Goal: Task Accomplishment & Management: Complete application form

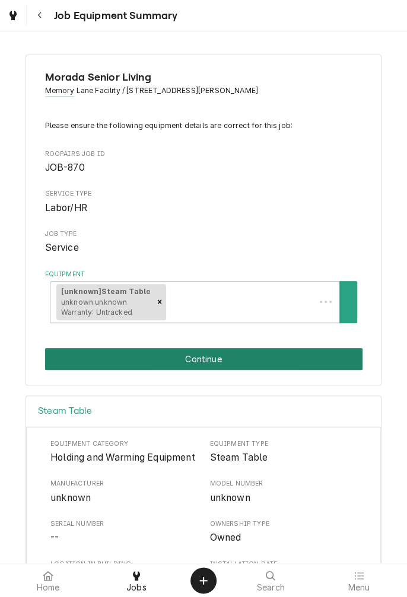
click at [262, 360] on button "Continue" at bounding box center [203, 359] width 317 height 22
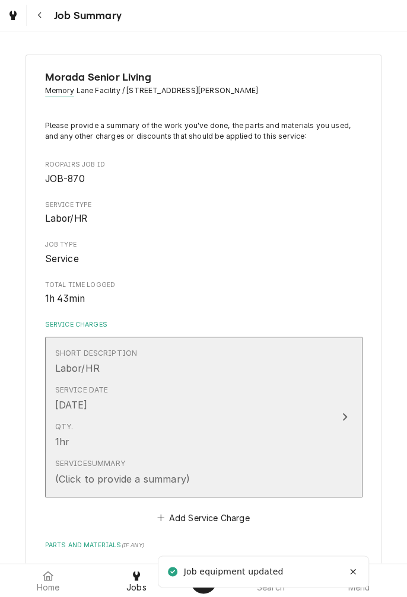
click at [301, 416] on div "Service Date Aug 26, 2025" at bounding box center [191, 398] width 272 height 37
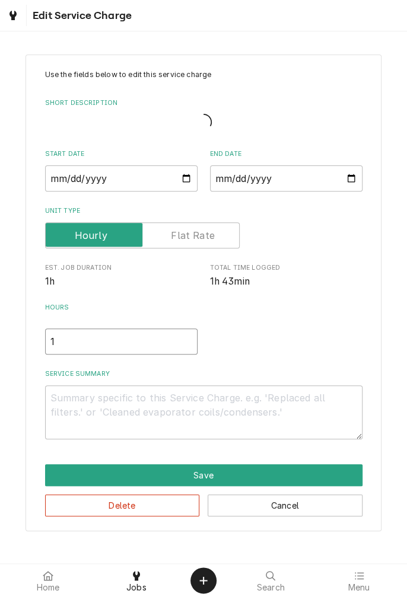
click at [94, 343] on input "1" at bounding box center [121, 342] width 152 height 26
type textarea "x"
type input "2"
type textarea "x"
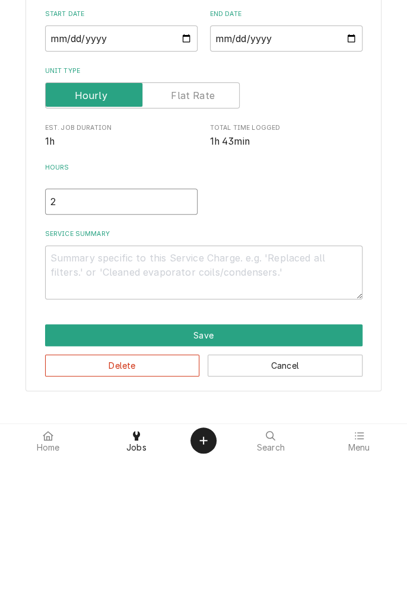
type input "2"
click at [197, 404] on textarea "Service Summary" at bounding box center [203, 411] width 317 height 53
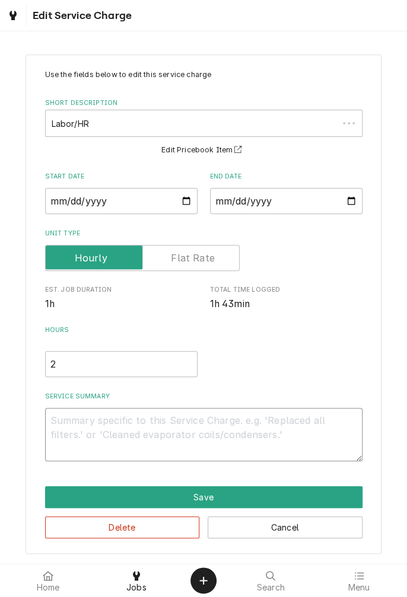
click at [188, 418] on textarea "Service Summary" at bounding box center [203, 434] width 317 height 53
type textarea "x"
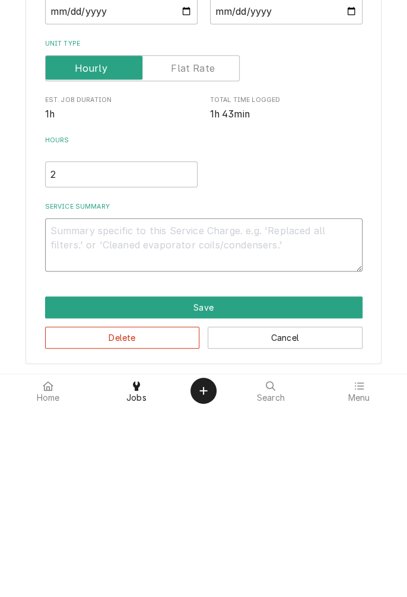
type textarea "D"
type textarea "x"
type textarea "Di"
type textarea "x"
type textarea "Dia"
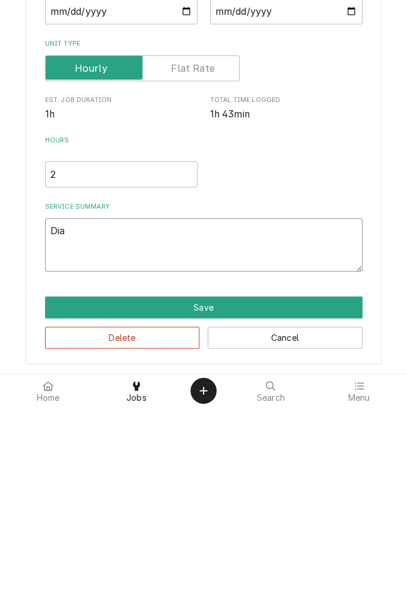
type textarea "x"
type textarea "Diag"
type textarea "x"
type textarea "Diagn"
type textarea "x"
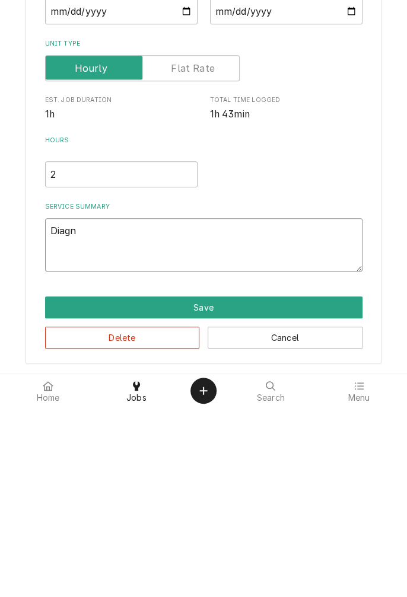
type textarea "Diagno"
type textarea "x"
type textarea "Diagnos"
type textarea "x"
type textarea "Diagnose"
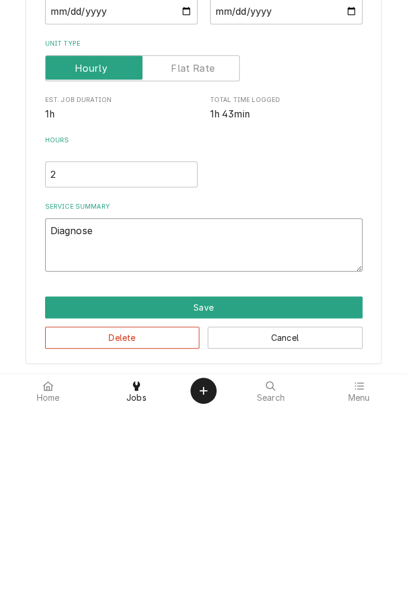
type textarea "x"
type textarea "Diagnosed"
type textarea "x"
type textarea "Diagnosed"
type textarea "x"
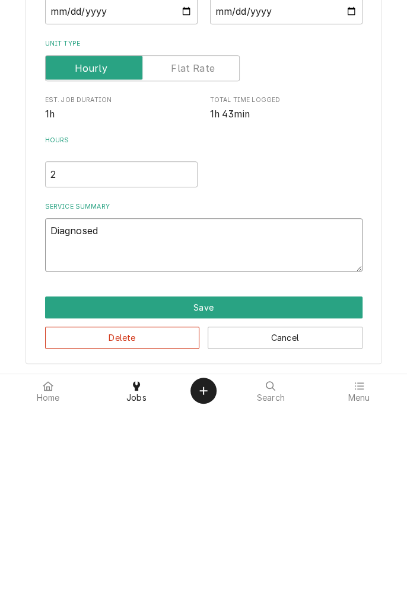
type textarea "Diagnosed s"
type textarea "x"
type textarea "Diagnosed st"
type textarea "x"
type textarea "Diagnosed ste"
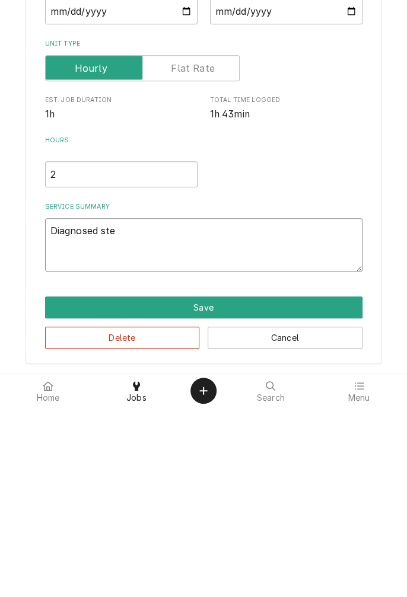
type textarea "x"
type textarea "Diagnosed stea"
type textarea "x"
type textarea "Diagnosed steam"
type textarea "x"
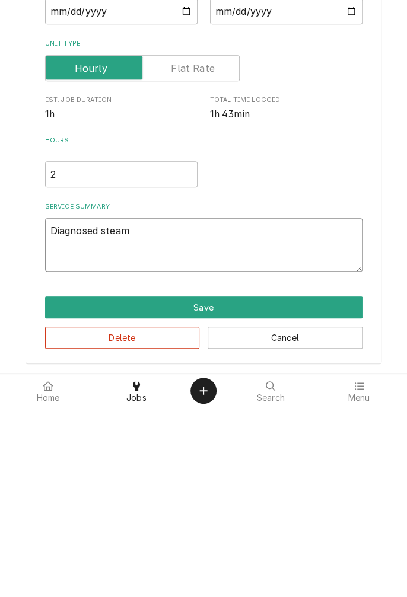
type textarea "Diagnosed steam"
type textarea "x"
type textarea "Diagnosed steam t"
type textarea "x"
type textarea "Diagnosed steam ta"
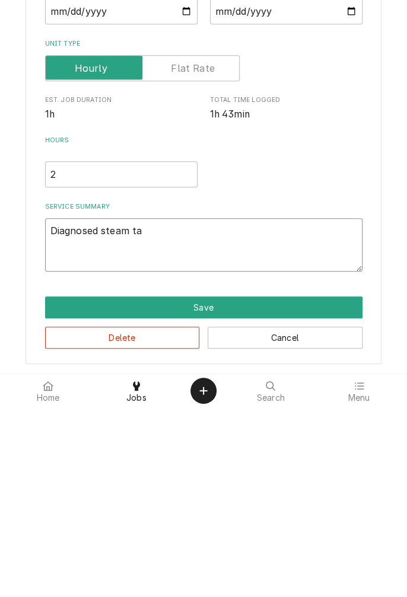
type textarea "x"
type textarea "Diagnosed steam tab"
type textarea "x"
type textarea "Diagnosed steam tabl"
type textarea "x"
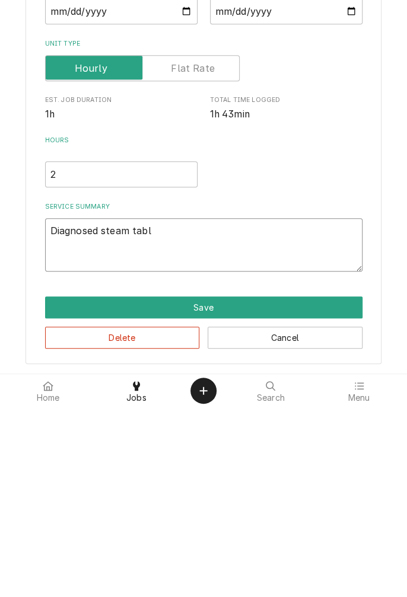
type textarea "Diagnosed steam table"
type textarea "x"
type textarea "Diagnosed steam table"
type textarea "x"
type textarea "Diagnosed steam table ."
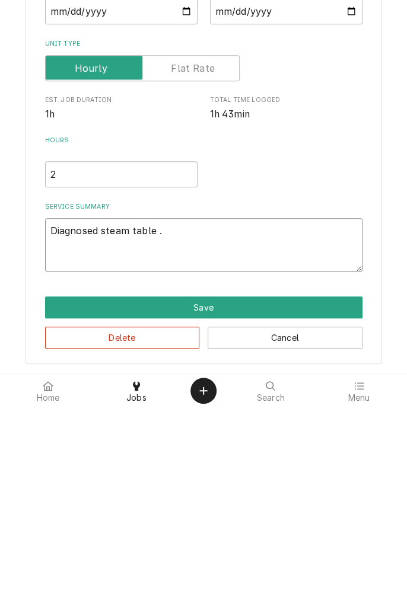
type textarea "x"
type textarea "Diagnosed steam table ."
type textarea "x"
type textarea "Diagnosed steam table . R"
type textarea "x"
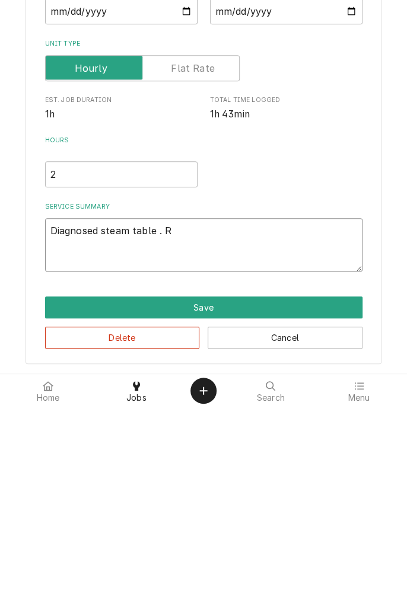
type textarea "Diagnosed steam table . Re"
type textarea "x"
type textarea "Diagnosed steam table . Rep"
type textarea "x"
type textarea "Diagnosed steam table . Repa"
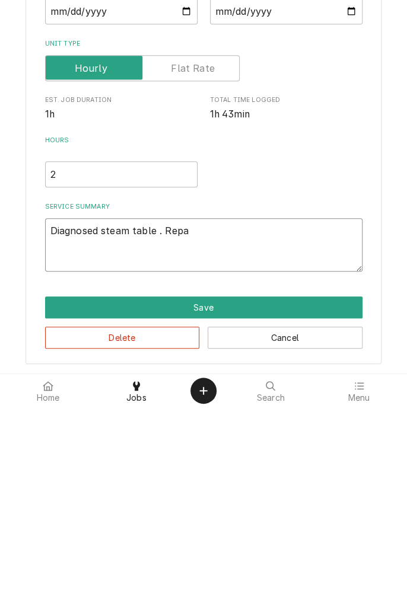
type textarea "x"
type textarea "Diagnosed steam table . Repai"
type textarea "x"
type textarea "Diagnosed steam table . Repair"
type textarea "x"
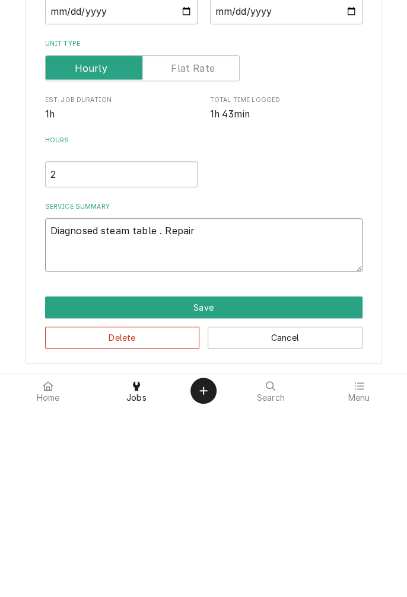
type textarea "Diagnosed steam table . Repaired"
type textarea "x"
type textarea "Diagnosed steam table . Repaired p"
type textarea "x"
type textarea "Diagnosed steam table . Repaired po"
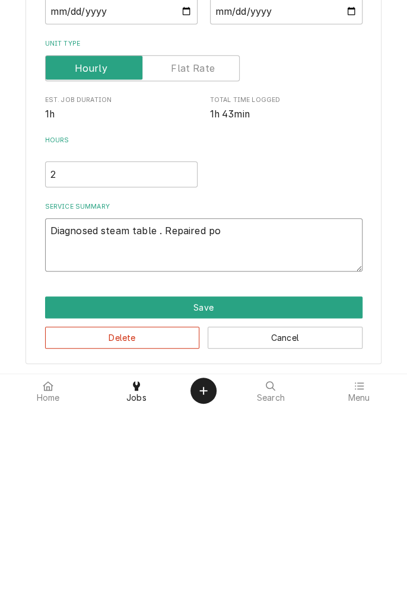
type textarea "x"
type textarea "Diagnosed steam table . Repaired pow"
type textarea "x"
type textarea "Diagnosed steam table . Repaired powe"
type textarea "x"
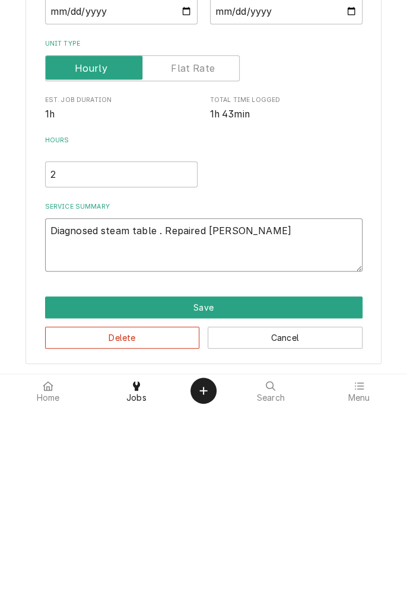
type textarea "Diagnosed steam table . Repaired power"
type textarea "x"
type textarea "Diagnosed steam table . Repaired power"
type textarea "x"
type textarea "Diagnosed steam table . Repaired power l"
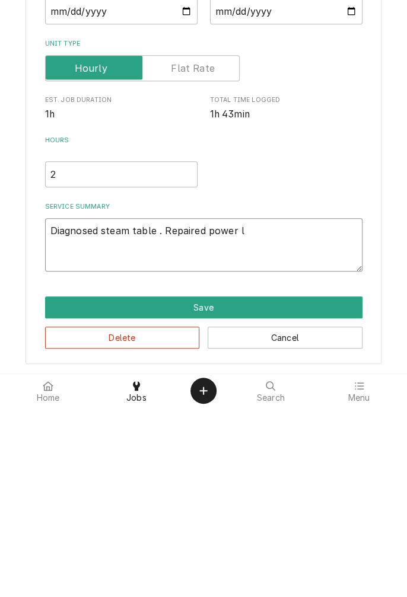
type textarea "x"
type textarea "Diagnosed steam table . Repaired power le"
type textarea "x"
type textarea "Diagnosed steam table . Repaired power lea"
type textarea "x"
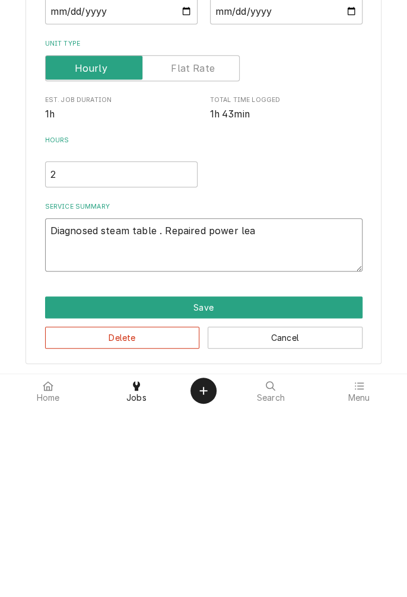
type textarea "Diagnosed steam table . Repaired power lead"
type textarea "x"
type textarea "Diagnosed steam table . Repaired power lead"
type textarea "x"
type textarea "Diagnosed steam table . Repaired power lead l"
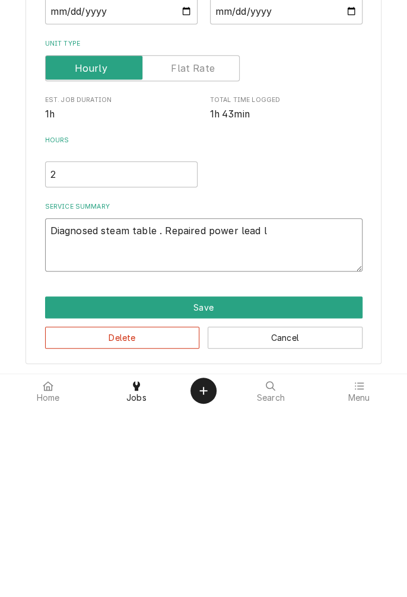
type textarea "x"
type textarea "Diagnosed steam table . Repaired power lead le"
type textarea "x"
type textarea "Diagnosed steam table . Repaired power lead len"
type textarea "x"
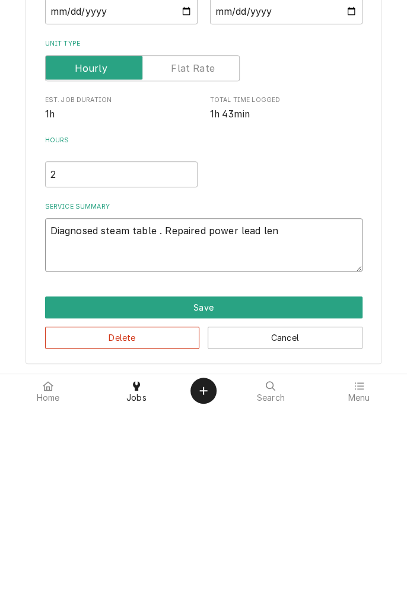
type textarea "Diagnosed steam table . Repaired power lead leng"
type textarea "x"
type textarea "Diagnosed steam table . Repaired power lead lengt"
type textarea "x"
type textarea "Diagnosed steam table . Repaired power lead length"
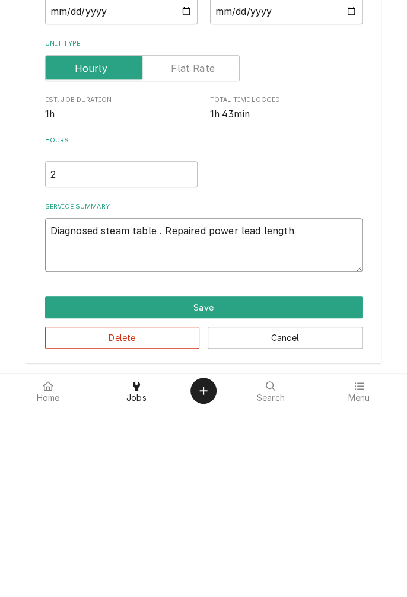
type textarea "x"
type textarea "Diagnosed steam table . Repaired power lead length."
type textarea "x"
type textarea "Diagnosed steam table . Repaired power lead length."
type textarea "x"
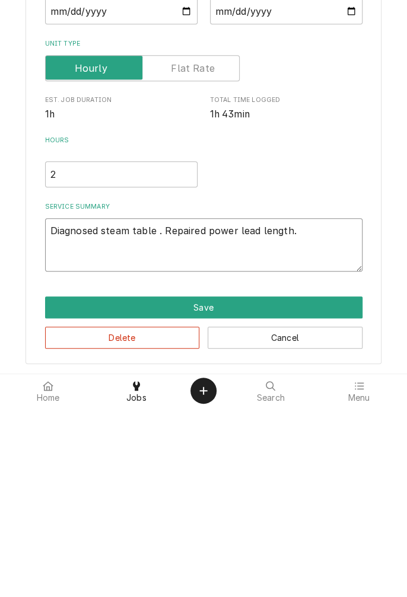
type textarea "Diagnosed steam table . Repaired power lead length. R"
type textarea "x"
type textarea "Diagnosed steam table . Repaired power lead length. Re"
type textarea "x"
type textarea "Diagnosed steam table . Repaired power lead length. Rep"
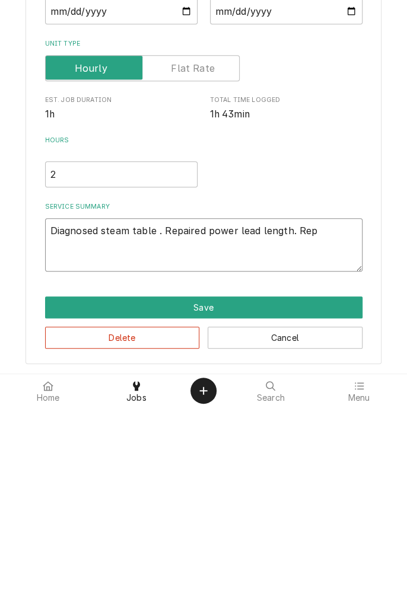
type textarea "x"
type textarea "Diagnosed steam table . Repaired power lead length. Repl"
type textarea "x"
type textarea "Diagnosed steam table . Repaired power lead length. Repla"
type textarea "x"
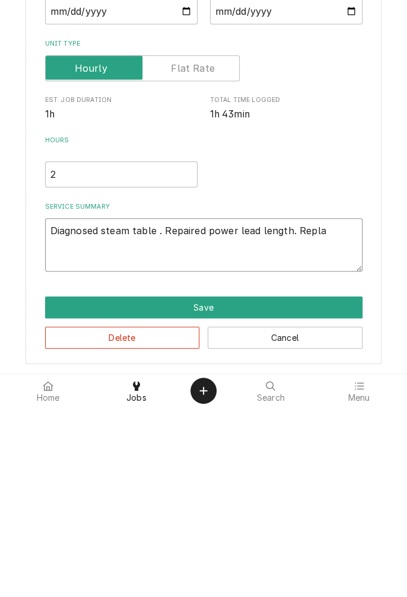
type textarea "Diagnosed steam table . Repaired power lead length. Replac"
type textarea "x"
type textarea "Diagnosed steam table . Repaired power lead length. Replace"
type textarea "x"
type textarea "Diagnosed steam table . Repaired power lead length. Replace"
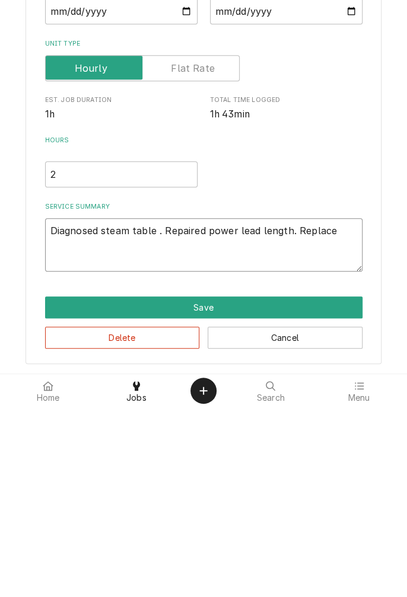
type textarea "x"
type textarea "Diagnosed steam table . Repaired power lead length. Replace o"
type textarea "x"
type textarea "Diagnosed steam table . Repaired power lead length. Replace on"
type textarea "x"
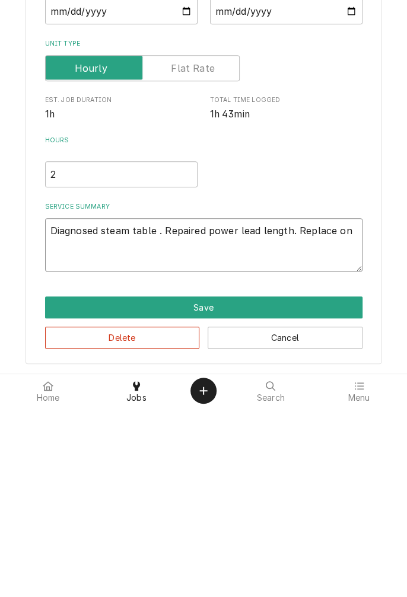
type textarea "Diagnosed steam table . Repaired power lead length. Replace one"
type textarea "x"
type textarea "Diagnosed steam table . Repaired power lead length. Replace one"
type textarea "x"
type textarea "Diagnosed steam table . Repaired power lead length. Replace one i"
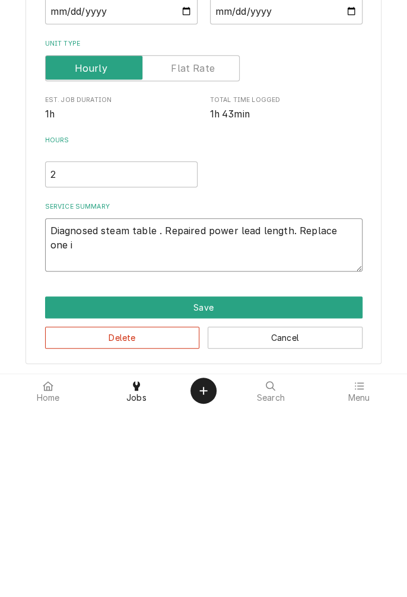
type textarea "x"
type textarea "Diagnosed steam table . Repaired power lead length. Replace one in"
type textarea "x"
type textarea "Diagnosed steam table . Repaired power lead length. Replace one inf"
type textarea "x"
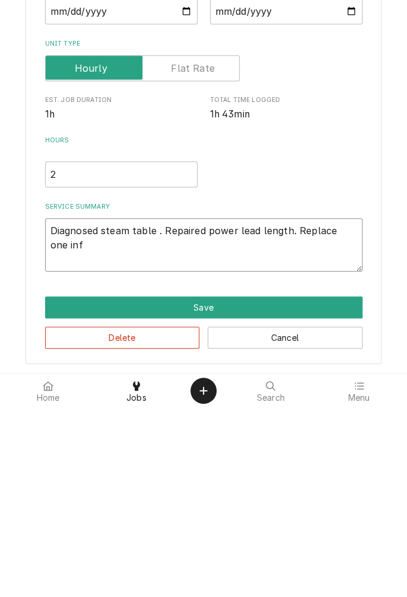
type textarea "Diagnosed steam table . Repaired power lead length. Replace one infinite"
type textarea "x"
type textarea "Diagnosed steam table . Repaired power lead length. Replace one infinite switch…"
type textarea "x"
type textarea "Diagnosed steam table . Repaired power lead length. Replace one infinite switch…"
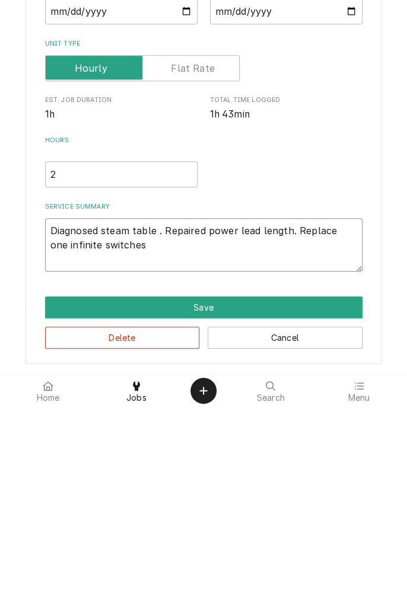
type textarea "x"
type textarea "Diagnosed steam table . Repaired power lead length. Replace one infinite switche"
type textarea "x"
type textarea "Diagnosed steam table . Repaired power lead length. Replace one infinite switch"
type textarea "x"
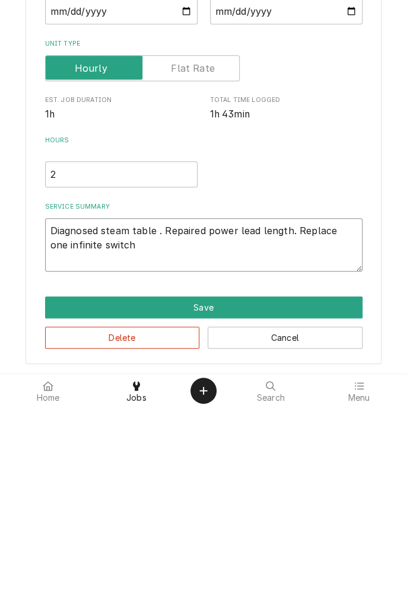
type textarea "Diagnosed steam table . Repaired power lead length. Replace one infinite switch."
type textarea "x"
type textarea "Diagnosed steam table . Repaired power lead length. Replace one infinite switch…"
type textarea "x"
type textarea "Diagnosed steam table . Repaired power lead length. Replace one infinite switch…"
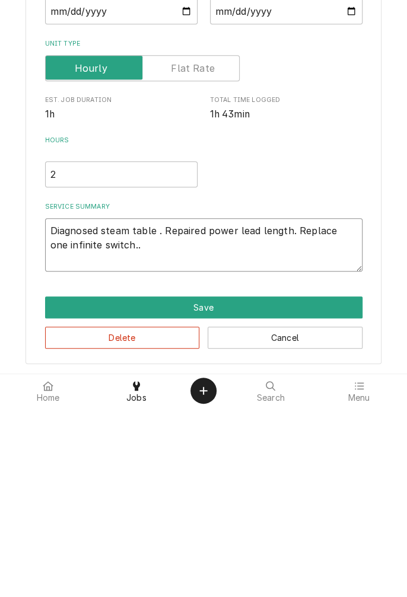
type textarea "x"
type textarea "Diagnosed steam table . Repaired power lead length. Replace one infinite switch…"
type textarea "x"
type textarea "Diagnosed steam table . Repaired power lead length. Replace one infinite switch…"
type textarea "x"
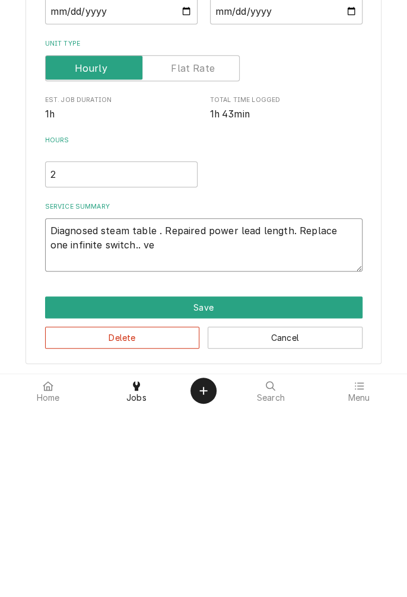
type textarea "Diagnosed steam table . Repaired power lead length. Replace one infinite switch…"
type textarea "x"
type textarea "Diagnosed steam table . Repaired power lead length. Replace one infinite switch…"
type textarea "x"
type textarea "Diagnosed steam table . Repaired power lead length. Replace one infinite switch…"
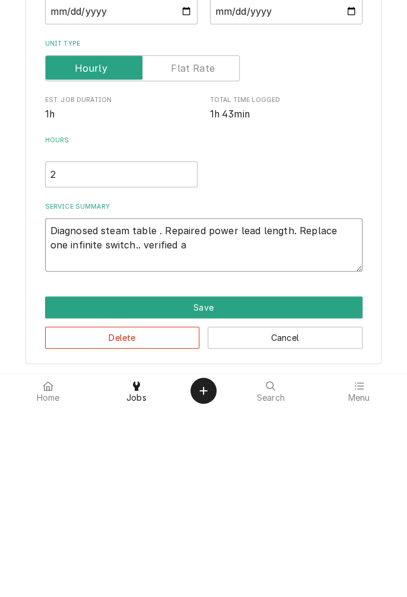
type textarea "x"
type textarea "Diagnosed steam table . Repaired power lead length. Replace one infinite switch…"
type textarea "x"
type textarea "Diagnosed steam table . Repaired power lead length. Replace one infinite switch…"
type textarea "x"
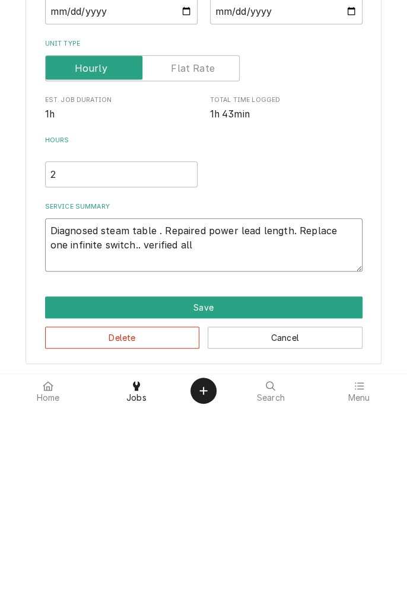
type textarea "Diagnosed steam table . Repaired power lead length. Replace one infinite switch…"
type textarea "x"
type textarea "Diagnosed steam table . Repaired power lead length. Replace one infinite switch…"
type textarea "x"
type textarea "Diagnosed steam table . Repaired power lead length. Replace one infinite switch…"
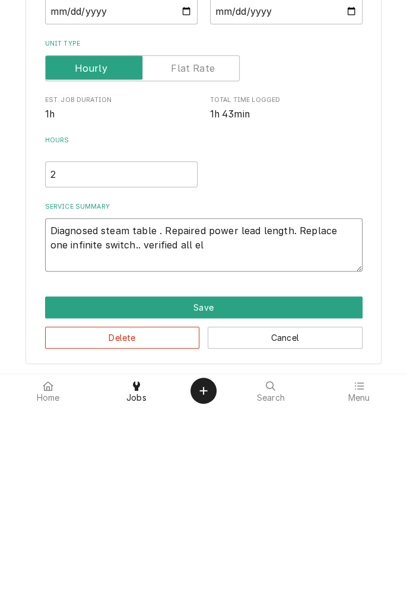
type textarea "x"
type textarea "Diagnosed steam table . Repaired power lead length. Replace one infinite switch…"
type textarea "x"
type textarea "Diagnosed steam table . Repaired power lead length. Replace one infinite switch…"
type textarea "x"
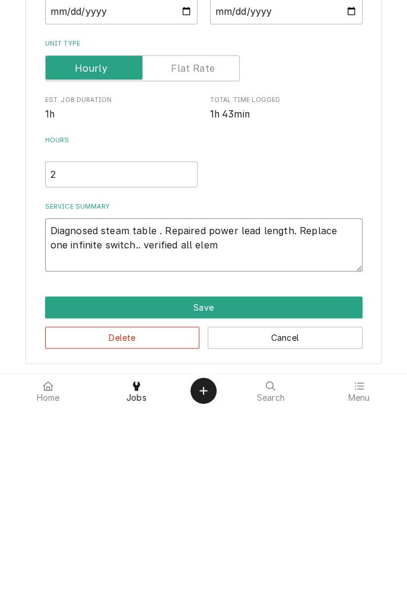
type textarea "Diagnosed steam table . Repaired power lead length. Replace one infinite switch…"
type textarea "x"
type textarea "Diagnosed steam table . Repaired power lead length. Replace one infinite switch…"
type textarea "x"
type textarea "Diagnosed steam table . Repaired power lead length. Replace one infinite switch…"
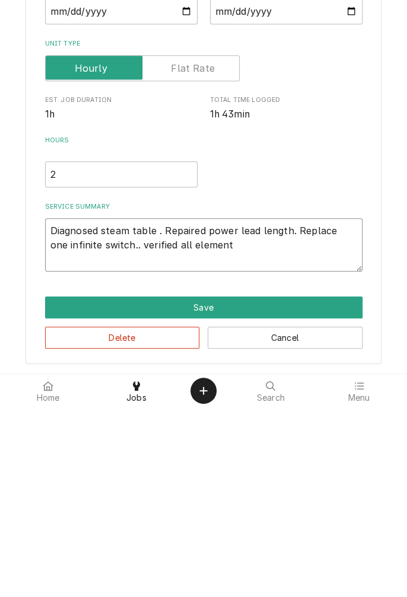
type textarea "x"
type textarea "Diagnosed steam table . Repaired power lead length. Replace one infinite switch…"
type textarea "x"
type textarea "Diagnosed steam table . Repaired power lead length. Replace one infinite switch…"
type textarea "x"
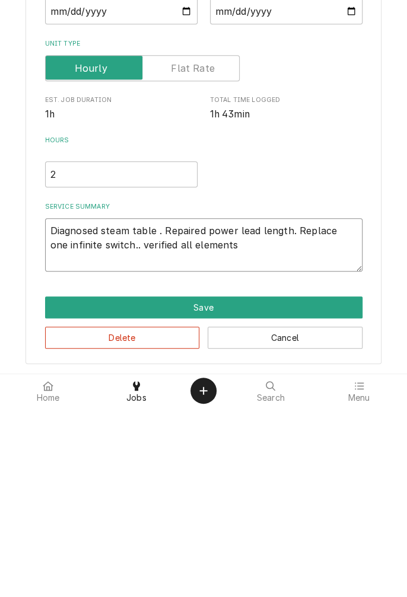
type textarea "Diagnosed steam table . Repaired power lead length. Replace one infinite switch…"
type textarea "x"
type textarea "Diagnosed steam table . Repaired power lead length. Replace one infinite switch…"
type textarea "x"
type textarea "Diagnosed steam table . Repaired power lead length. Replace one infinite switch…"
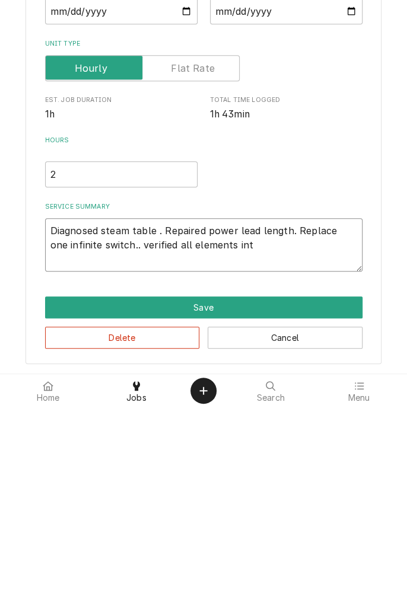
type textarea "x"
type textarea "Diagnosed steam table . Repaired power lead length. Replace one infinite switch…"
type textarea "x"
type textarea "Diagnosed steam table . Repaired power lead length. Replace one infinite switch…"
type textarea "x"
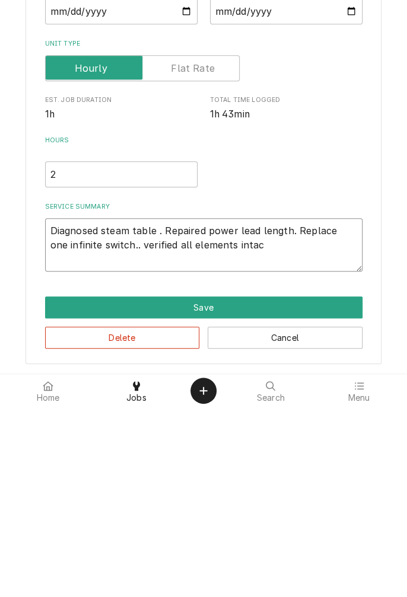
type textarea "Diagnosed steam table . Repaired power lead length. Replace one infinite switch…"
type textarea "x"
type textarea "Diagnosed steam table . Repaired power lead length. Replace one infinite switch…"
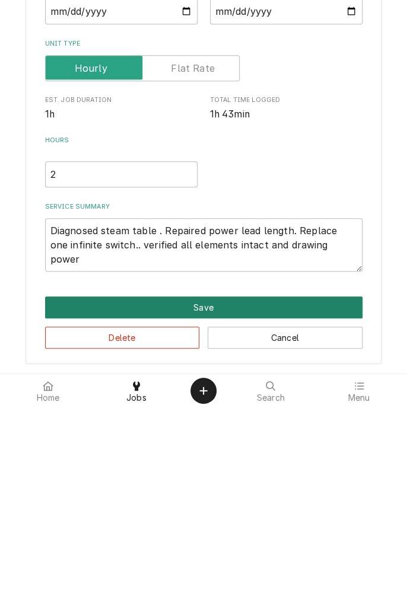
click at [206, 497] on button "Save" at bounding box center [203, 497] width 317 height 22
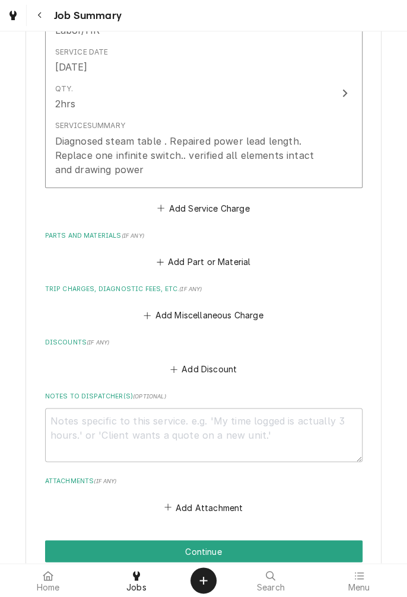
scroll to position [340, 0]
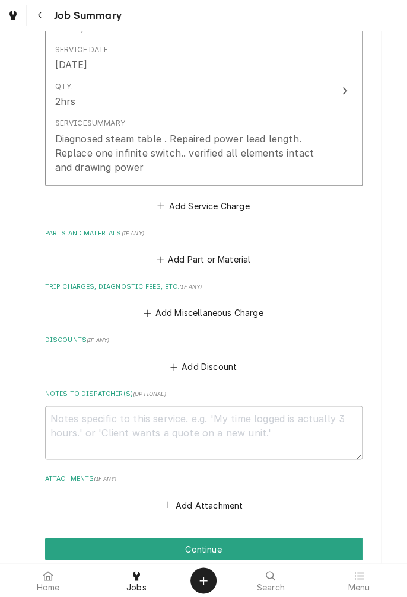
click at [215, 262] on button "Add Part or Material" at bounding box center [203, 259] width 98 height 17
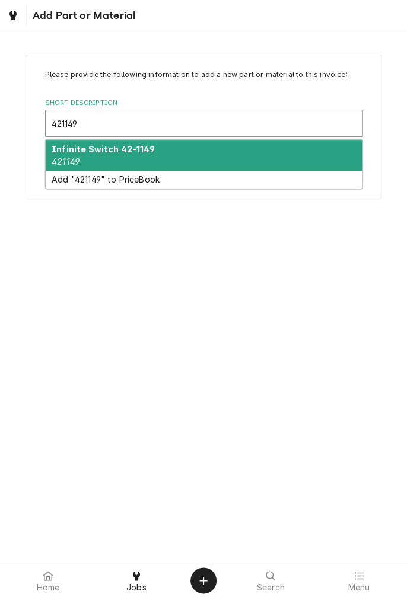
click at [146, 152] on strong "Infinite Switch 42-1149" at bounding box center [103, 149] width 103 height 10
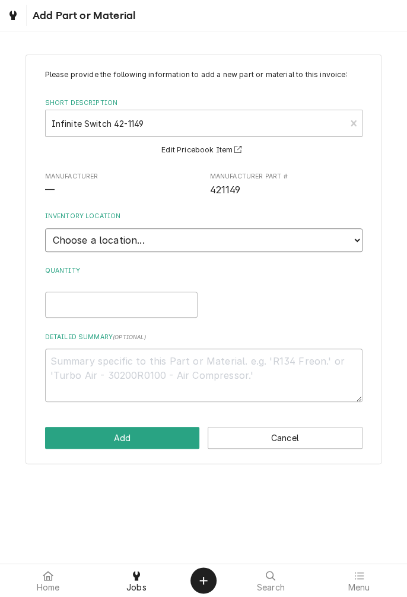
click at [352, 242] on select "Choose a location... Gino's Truck Jason's Truck Skips Service Warehouse" at bounding box center [203, 240] width 317 height 24
click at [45, 228] on select "Choose a location... Gino's Truck Jason's Truck Skips Service Warehouse" at bounding box center [203, 240] width 317 height 24
click at [141, 307] on input "Quantity" at bounding box center [121, 305] width 152 height 26
click at [178, 366] on textarea "Detailed Summary ( optional )" at bounding box center [203, 375] width 317 height 53
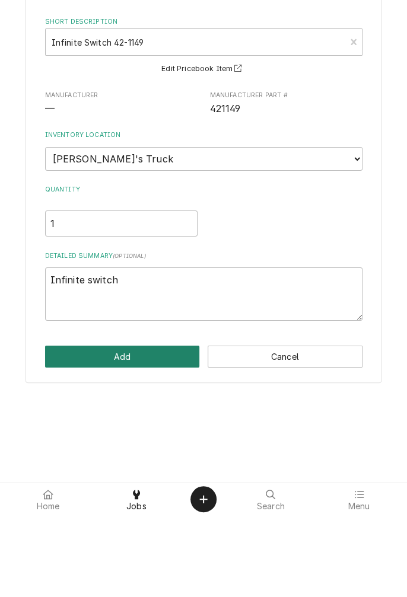
click at [144, 442] on button "Add" at bounding box center [122, 438] width 155 height 22
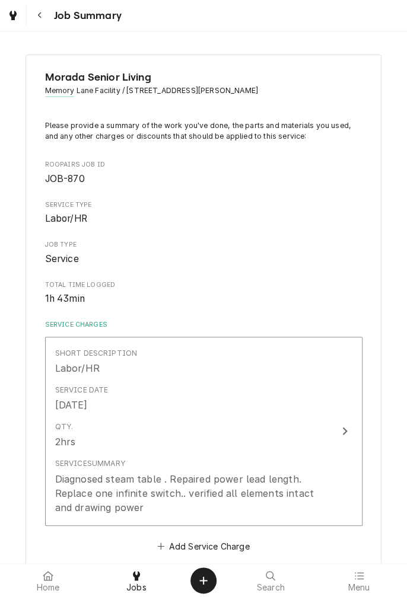
scroll to position [340, 0]
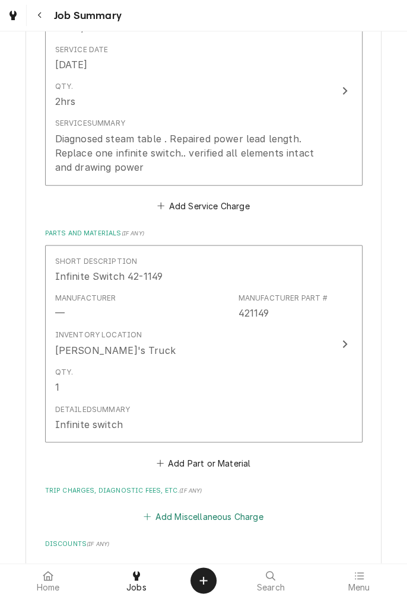
click at [220, 520] on button "Add Miscellaneous Charge" at bounding box center [203, 516] width 123 height 17
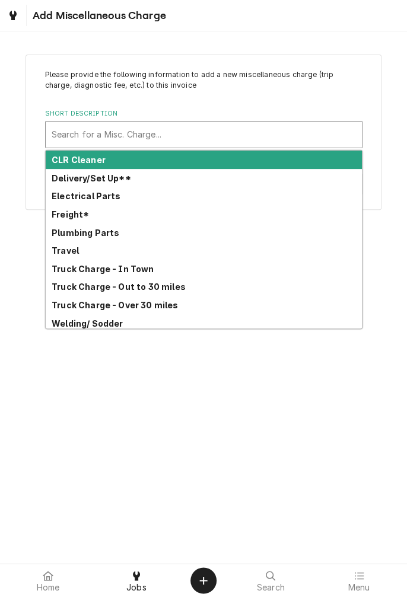
click at [132, 271] on strong "Truck Charge - In Town" at bounding box center [103, 269] width 103 height 10
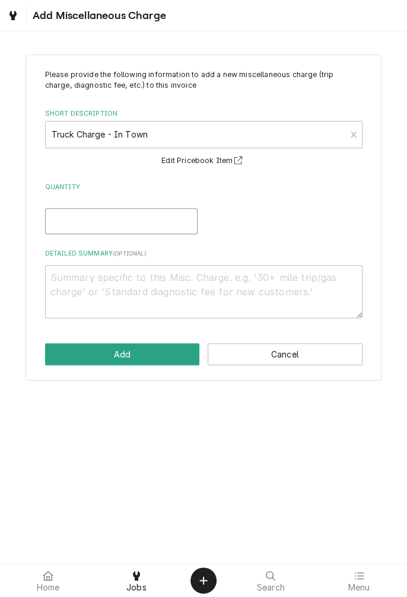
click at [146, 223] on input "Quantity" at bounding box center [121, 221] width 152 height 26
click at [207, 282] on textarea "Detailed Summary ( optional )" at bounding box center [203, 291] width 317 height 53
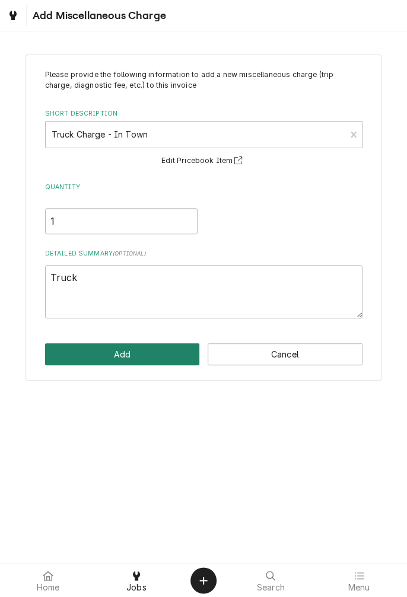
click at [146, 364] on button "Add" at bounding box center [122, 354] width 155 height 22
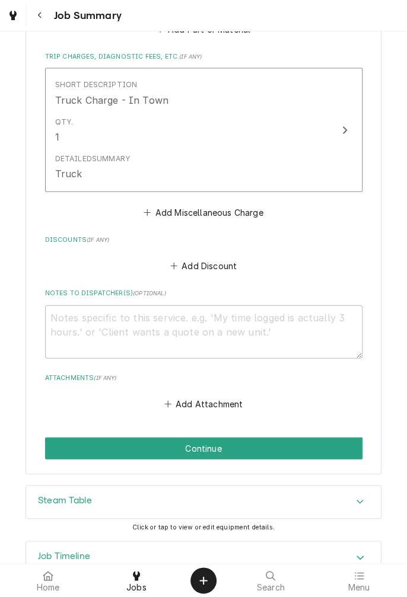
scroll to position [807, 0]
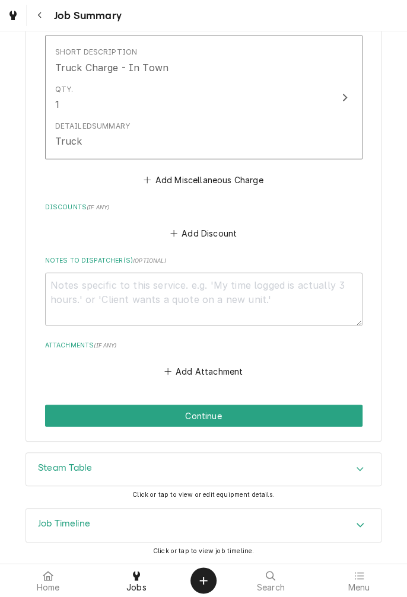
click at [227, 418] on button "Continue" at bounding box center [203, 416] width 317 height 22
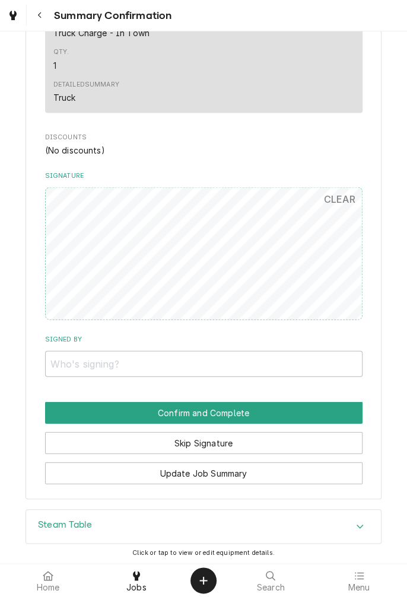
scroll to position [770, 0]
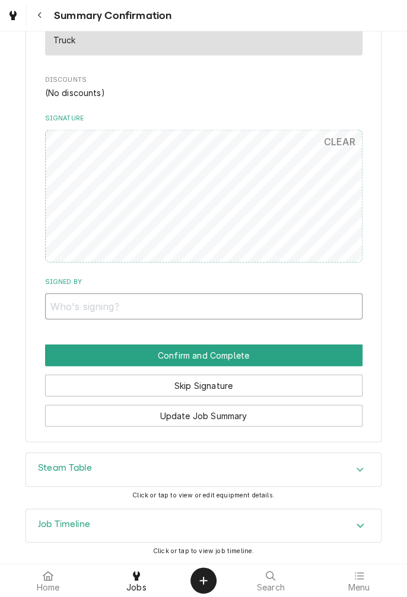
click at [79, 308] on input "Signed By" at bounding box center [203, 307] width 317 height 26
type input "Caprice Moleta"
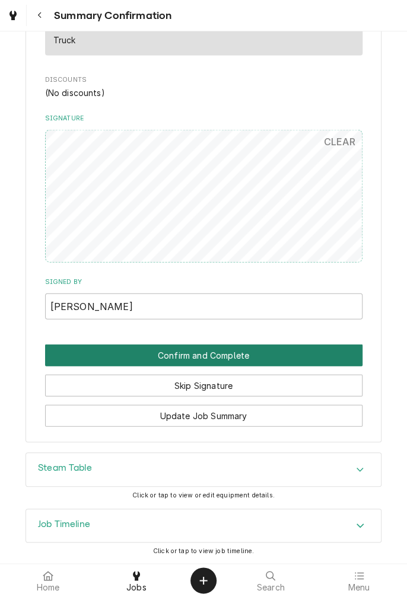
click at [195, 354] on button "Confirm and Complete" at bounding box center [203, 356] width 317 height 22
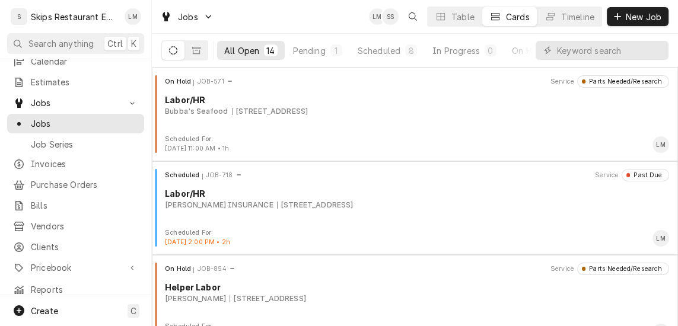
scroll to position [29, 0]
click at [208, 317] on div "On Hold JOB-854 Service Parts Needed/Research Helper Labor Kaden Frauenberger 3…" at bounding box center [415, 292] width 517 height 59
click at [206, 320] on div "On Hold JOB-854 Service Parts Needed/Research Helper Labor Kaden Frauenberger 3…" at bounding box center [415, 292] width 517 height 59
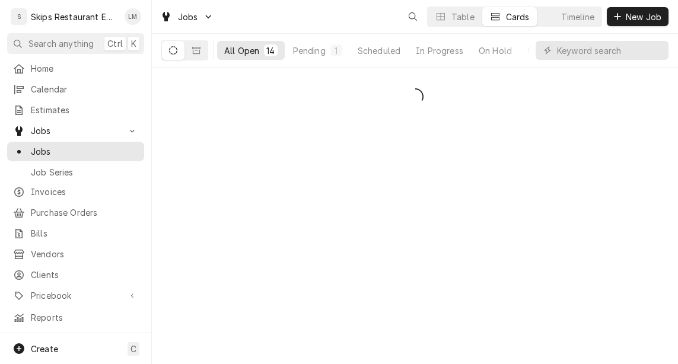
click at [21, 21] on div "S" at bounding box center [19, 16] width 17 height 17
click at [25, 64] on div "Home" at bounding box center [75, 68] width 125 height 12
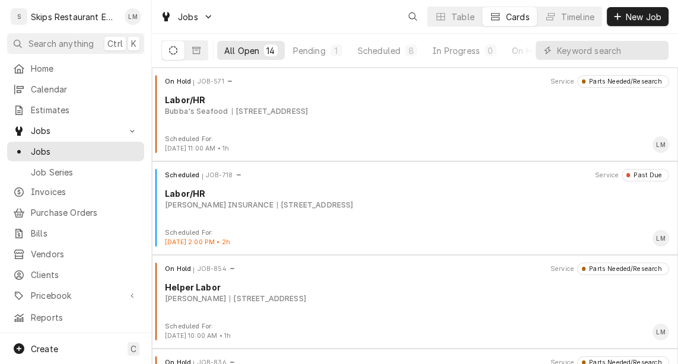
click at [24, 36] on button "Search anything Ctrl K" at bounding box center [75, 43] width 137 height 21
click at [26, 28] on div at bounding box center [339, 182] width 678 height 364
click at [26, 40] on div "Search anything" at bounding box center [53, 43] width 82 height 12
click at [26, 28] on div at bounding box center [339, 182] width 678 height 364
click at [25, 28] on div "S Skips Restaurant Equipment LM" at bounding box center [75, 16] width 151 height 33
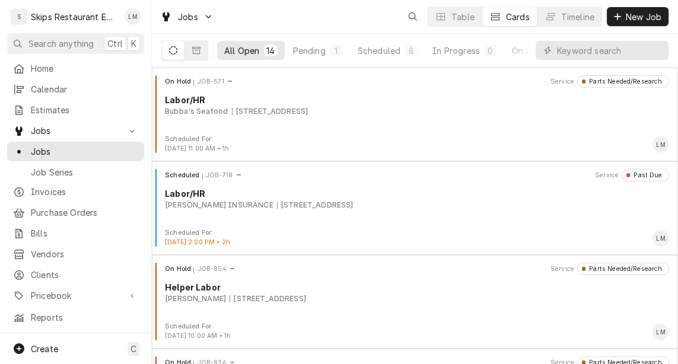
click at [24, 40] on div "Search anything" at bounding box center [53, 43] width 82 height 12
click at [26, 34] on div at bounding box center [339, 182] width 678 height 364
click at [24, 40] on div "Search anything" at bounding box center [53, 43] width 82 height 12
click at [25, 59] on div at bounding box center [339, 182] width 678 height 364
click at [25, 65] on div "Home" at bounding box center [75, 68] width 125 height 12
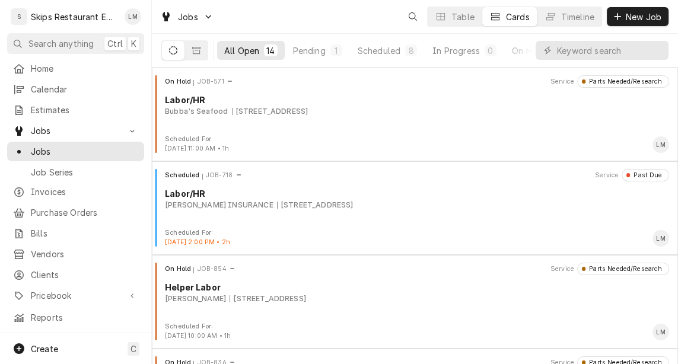
click at [24, 41] on div "Search anything" at bounding box center [53, 43] width 82 height 12
click at [26, 29] on div at bounding box center [339, 182] width 678 height 364
click at [26, 36] on button "Search anything Ctrl K" at bounding box center [75, 43] width 137 height 21
click at [26, 28] on div at bounding box center [339, 182] width 678 height 364
click at [24, 40] on div "Search anything" at bounding box center [53, 43] width 82 height 12
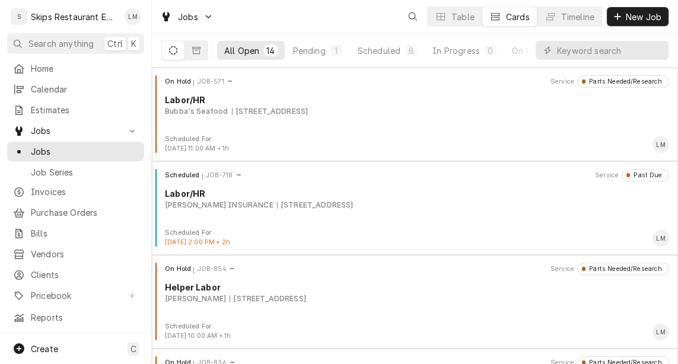
click at [23, 29] on div at bounding box center [339, 182] width 678 height 364
click at [24, 41] on div "Search anything" at bounding box center [53, 43] width 82 height 12
click at [24, 36] on div at bounding box center [339, 182] width 678 height 364
click at [24, 36] on button "Search anything Ctrl K" at bounding box center [75, 43] width 137 height 21
click at [26, 29] on div at bounding box center [339, 182] width 678 height 364
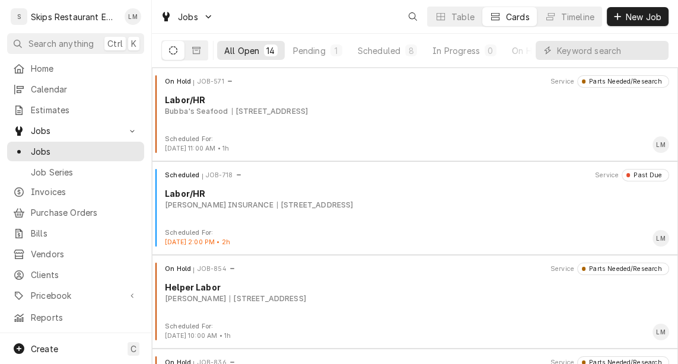
click at [26, 36] on button "Search anything Ctrl K" at bounding box center [75, 43] width 137 height 21
click at [26, 28] on div at bounding box center [339, 182] width 678 height 364
click at [21, 21] on div "S" at bounding box center [19, 16] width 17 height 17
click at [23, 38] on div "Dynamic Content Wrapper" at bounding box center [18, 44] width 12 height 12
click at [23, 34] on div at bounding box center [339, 182] width 678 height 364
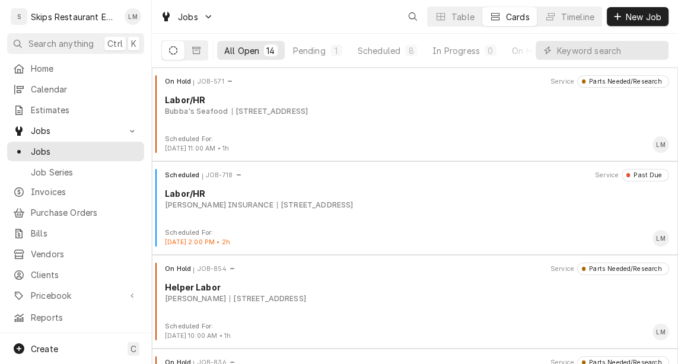
click at [21, 21] on div "S" at bounding box center [19, 16] width 17 height 17
click at [20, 21] on div "S" at bounding box center [19, 16] width 17 height 17
click at [23, 40] on div "Dynamic Content Wrapper" at bounding box center [18, 44] width 12 height 12
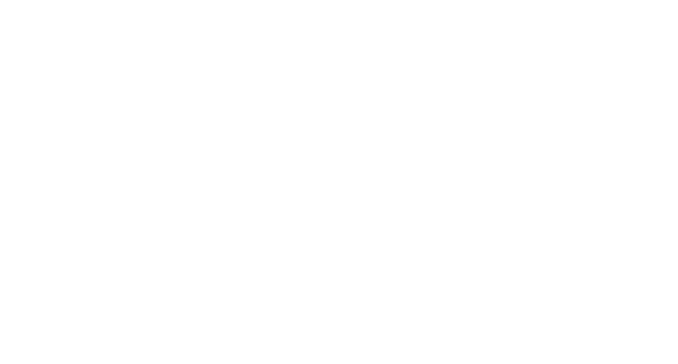
click at [23, 34] on div "Dynamic Content Wrapper" at bounding box center [339, 182] width 678 height 364
click at [24, 35] on div "Dynamic Content Wrapper" at bounding box center [339, 182] width 678 height 364
click at [24, 55] on div "Dynamic Content Wrapper" at bounding box center [339, 182] width 678 height 364
click at [24, 36] on div "Dynamic Content Wrapper" at bounding box center [339, 182] width 678 height 364
click at [24, 35] on div "Dynamic Content Wrapper" at bounding box center [339, 182] width 678 height 364
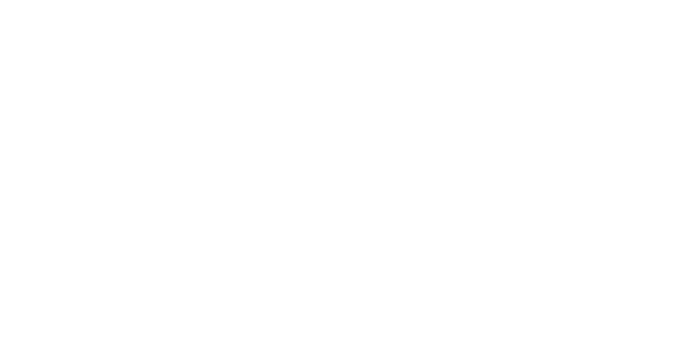
click at [27, 36] on div "Dynamic Content Wrapper" at bounding box center [339, 182] width 678 height 364
click at [24, 29] on div "Dynamic Content Wrapper" at bounding box center [339, 182] width 678 height 364
click at [26, 35] on div "Dynamic Content Wrapper" at bounding box center [339, 182] width 678 height 364
click at [25, 28] on div "Dynamic Content Wrapper" at bounding box center [339, 182] width 678 height 364
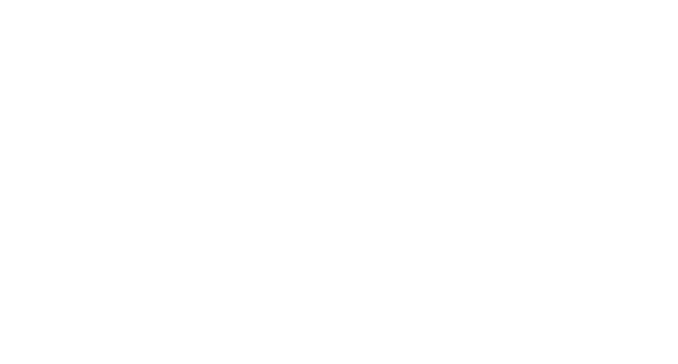
click at [24, 29] on div "Dynamic Content Wrapper" at bounding box center [339, 182] width 678 height 364
click at [25, 28] on div "Dynamic Content Wrapper" at bounding box center [339, 182] width 678 height 364
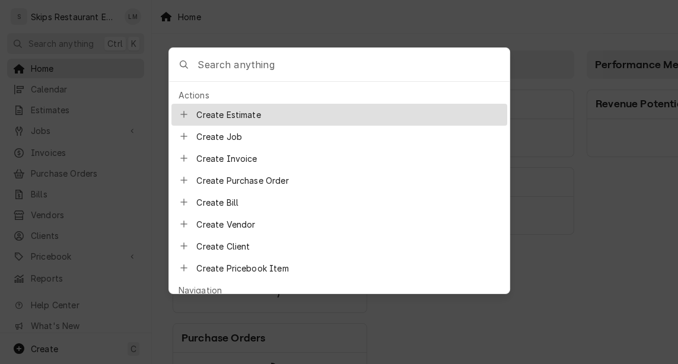
click at [24, 27] on div at bounding box center [339, 182] width 678 height 364
click at [24, 40] on div "Search anything" at bounding box center [53, 43] width 82 height 12
click at [24, 34] on div at bounding box center [339, 182] width 678 height 364
click at [24, 34] on button "Search anything Ctrl K" at bounding box center [75, 43] width 137 height 21
click at [23, 35] on div at bounding box center [339, 182] width 678 height 364
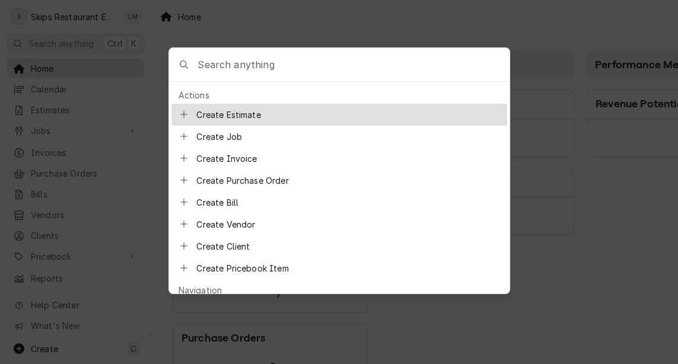
click at [23, 40] on div "Dynamic Content Wrapper" at bounding box center [18, 44] width 12 height 12
click at [24, 28] on div at bounding box center [339, 182] width 678 height 364
click at [23, 40] on div "Dynamic Content Wrapper" at bounding box center [18, 44] width 12 height 12
click at [24, 34] on div at bounding box center [339, 182] width 678 height 364
click at [23, 36] on button "Search anything Ctrl K" at bounding box center [75, 43] width 137 height 21
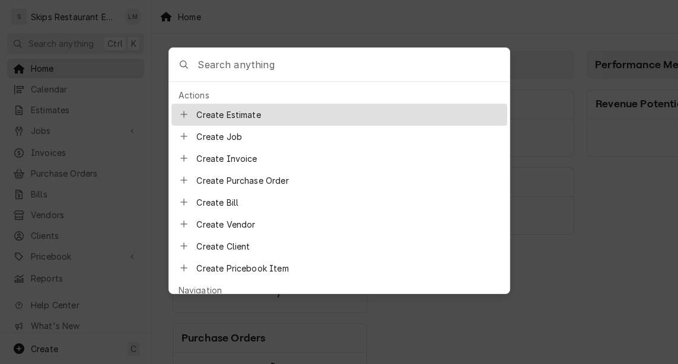
click at [24, 28] on div at bounding box center [339, 182] width 678 height 364
click at [23, 34] on button "Search anything Ctrl K" at bounding box center [75, 43] width 137 height 21
click at [23, 34] on div at bounding box center [339, 182] width 678 height 364
click at [23, 36] on button "Search anything Ctrl K" at bounding box center [75, 43] width 137 height 21
click at [24, 53] on div at bounding box center [339, 182] width 678 height 364
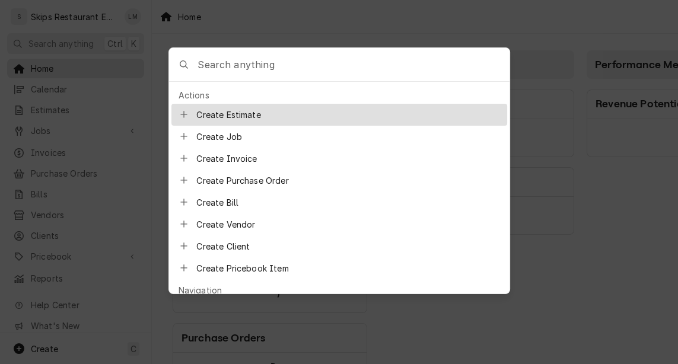
click at [24, 63] on div "Dynamic Content Wrapper" at bounding box center [19, 69] width 12 height 12
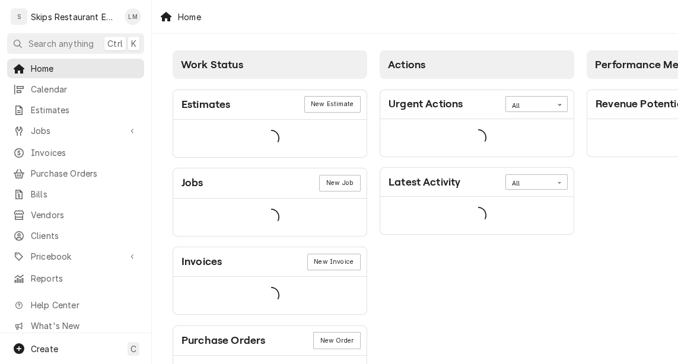
click at [23, 36] on button "Search anything Ctrl K" at bounding box center [75, 43] width 137 height 21
click at [24, 36] on div at bounding box center [339, 182] width 678 height 364
click at [24, 36] on button "Search anything Ctrl K" at bounding box center [75, 43] width 137 height 21
click at [25, 29] on div at bounding box center [339, 182] width 678 height 364
click at [24, 40] on div "Search anything" at bounding box center [53, 43] width 82 height 12
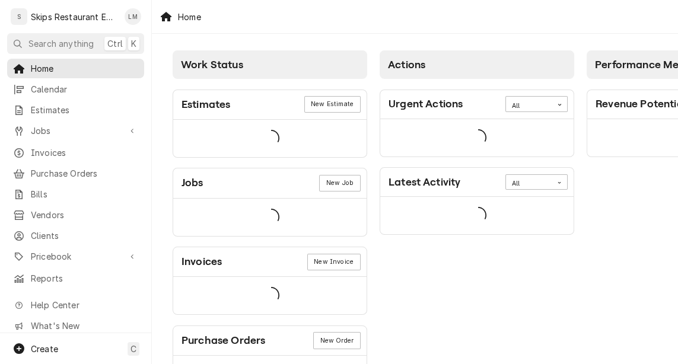
click at [23, 36] on div at bounding box center [339, 182] width 678 height 364
click at [24, 40] on div "Search anything" at bounding box center [53, 43] width 82 height 12
click at [24, 40] on div at bounding box center [339, 182] width 678 height 364
click at [24, 34] on button "Search anything Ctrl K" at bounding box center [75, 43] width 137 height 21
click at [25, 28] on div at bounding box center [339, 182] width 678 height 364
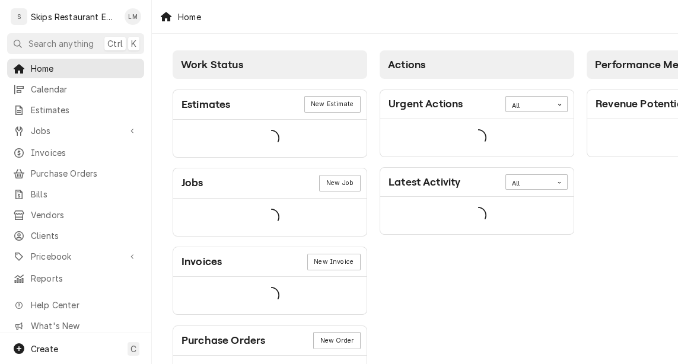
click at [21, 21] on div "S" at bounding box center [19, 16] width 17 height 17
click at [21, 22] on div "S" at bounding box center [19, 16] width 17 height 17
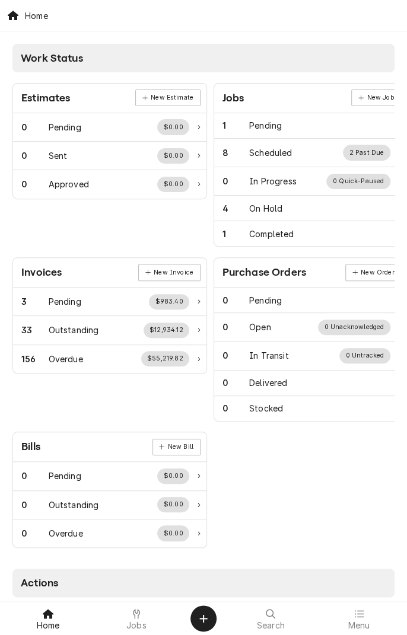
click at [368, 429] on div "Estimates New Estimate 0 Pending $0.00 0 Sent $0.00 0 Approved $0.00 Jobs New J…" at bounding box center [203, 314] width 382 height 484
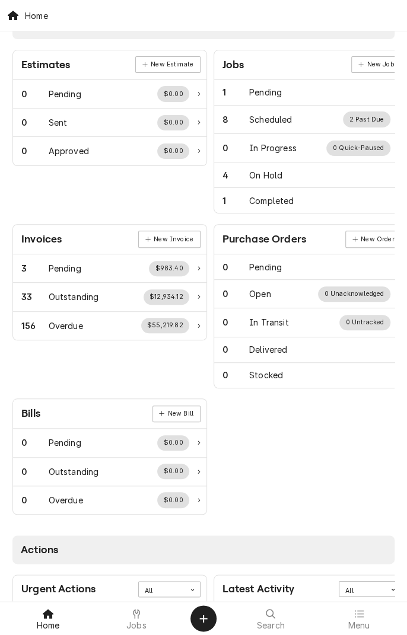
scroll to position [37, 0]
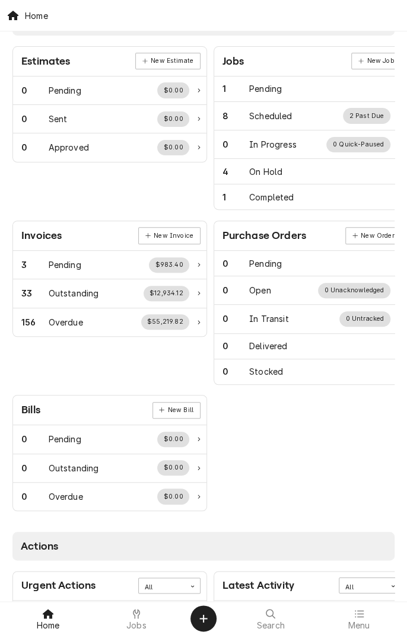
click at [5, 551] on div "Work Status Estimates New Estimate 0 Pending $0.00 0 Sent $0.00 0 Approved $0.0…" at bounding box center [203, 553] width 407 height 1117
click at [135, 621] on span "Jobs" at bounding box center [136, 625] width 20 height 9
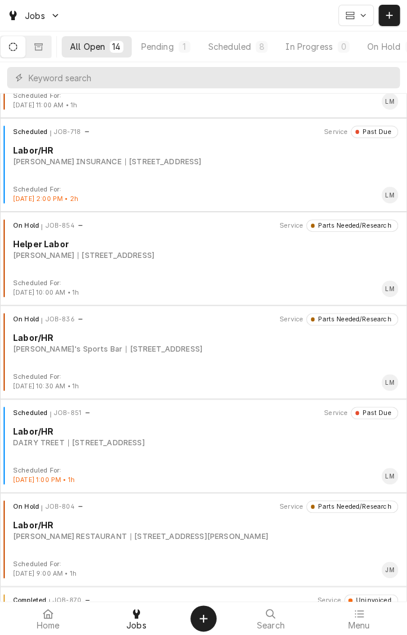
scroll to position [72, 0]
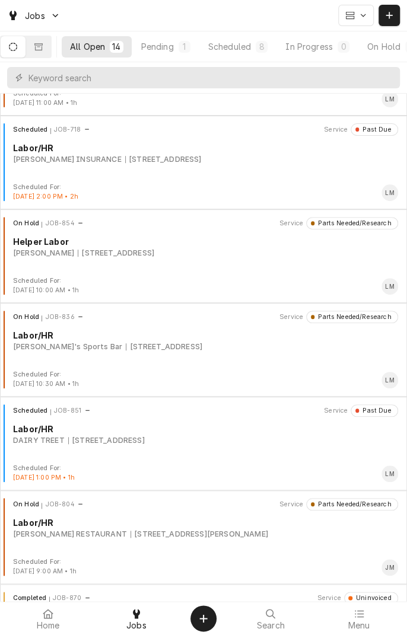
click at [171, 533] on div "1403 N. NAVARRO ST., VICTORIA, TX 77901" at bounding box center [199, 534] width 138 height 11
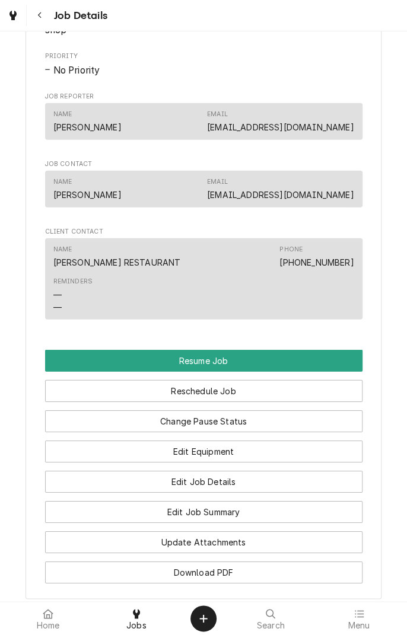
scroll to position [900, 0]
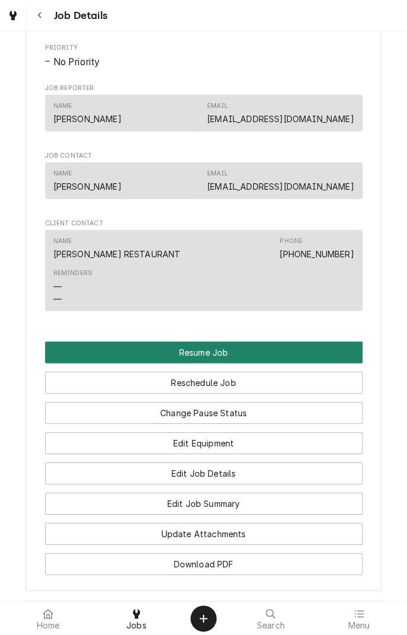
click at [266, 342] on button "Resume Job" at bounding box center [203, 353] width 317 height 22
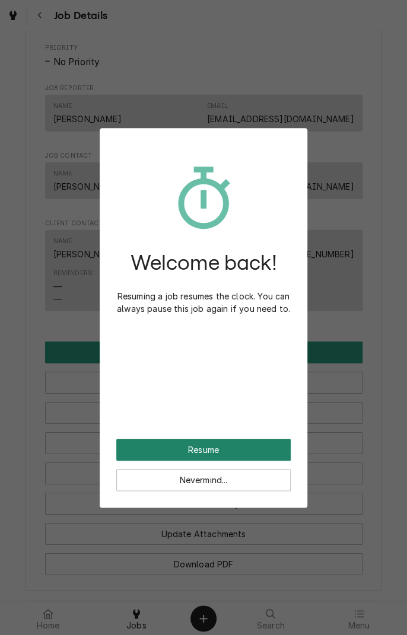
click at [250, 444] on button "Resume" at bounding box center [203, 450] width 174 height 22
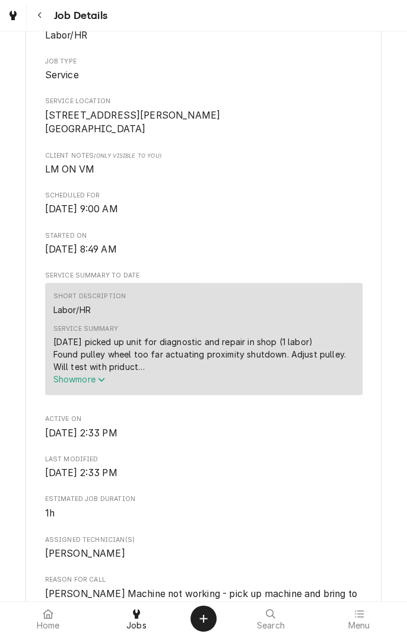
scroll to position [222, 0]
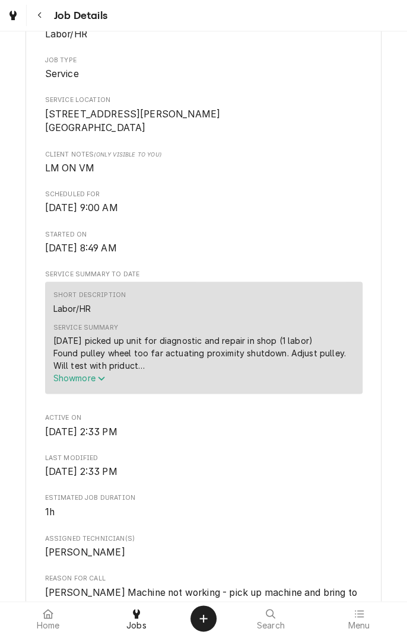
click at [100, 381] on icon "Service Summary" at bounding box center [101, 378] width 7 height 8
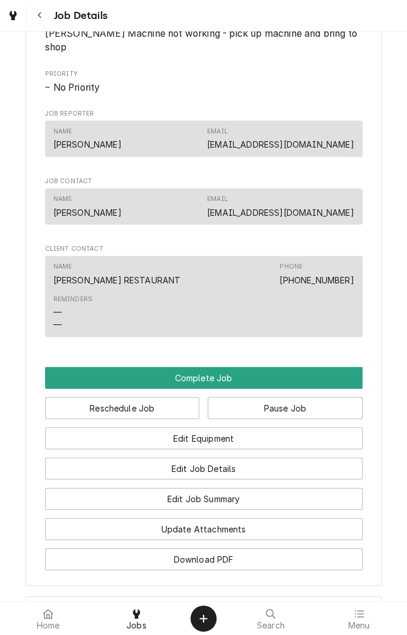
scroll to position [794, 0]
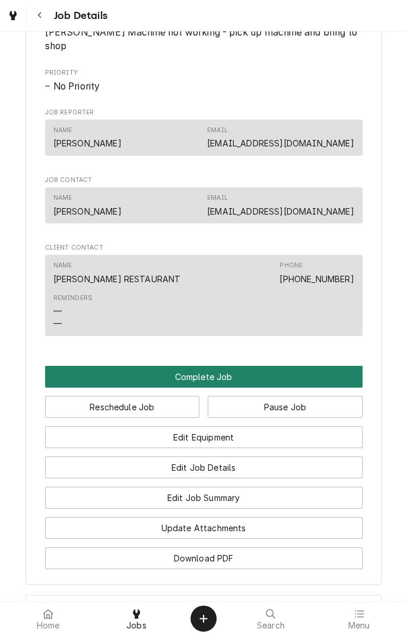
click at [283, 367] on button "Complete Job" at bounding box center [203, 377] width 317 height 22
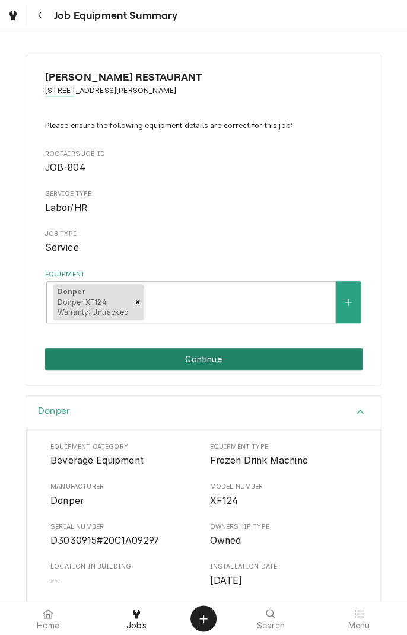
click at [279, 364] on button "Continue" at bounding box center [203, 359] width 317 height 22
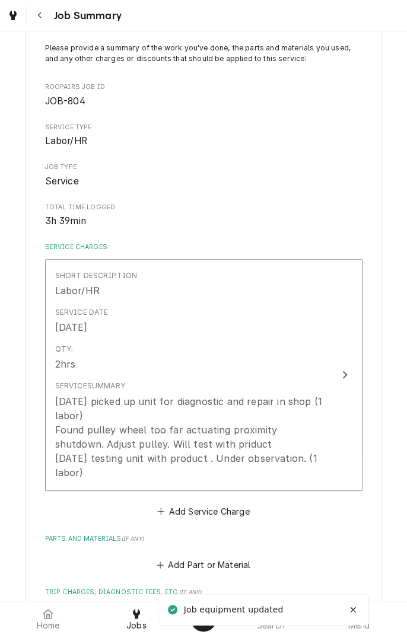
scroll to position [84, 0]
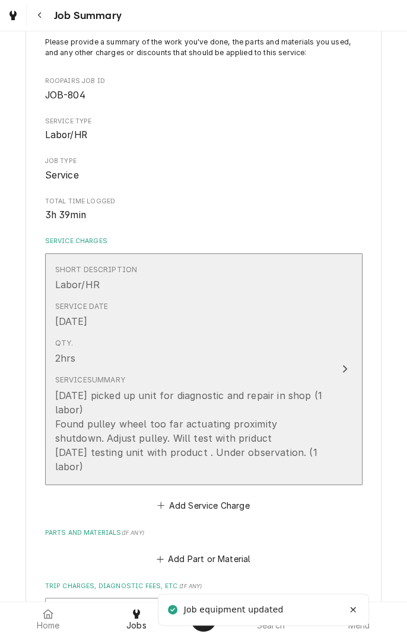
click at [344, 378] on button "Short Description Labor/HR Service Date [DATE] Qty. 2hrs Service Summary [DATE]…" at bounding box center [203, 369] width 317 height 232
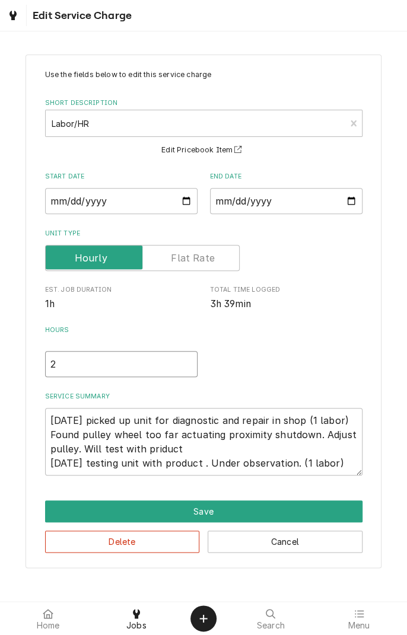
click at [73, 368] on input "2" at bounding box center [121, 364] width 152 height 26
type textarea "x"
type input "3"
type textarea "x"
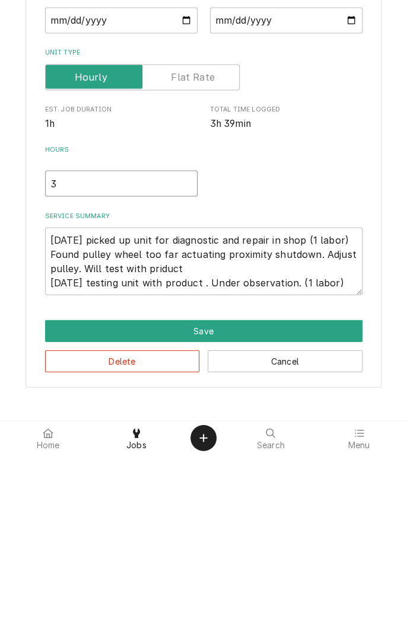
type input "3"
click at [352, 464] on textarea "[DATE] picked up unit for diagnostic and repair in shop (1 labor) Found pulley …" at bounding box center [203, 442] width 317 height 68
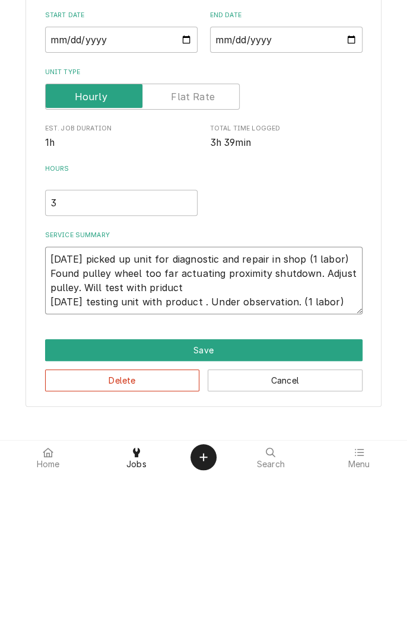
type textarea "x"
type textarea "[DATE] picked up unit for diagnostic and repair in shop (1 labor) Found pulley …"
type textarea "x"
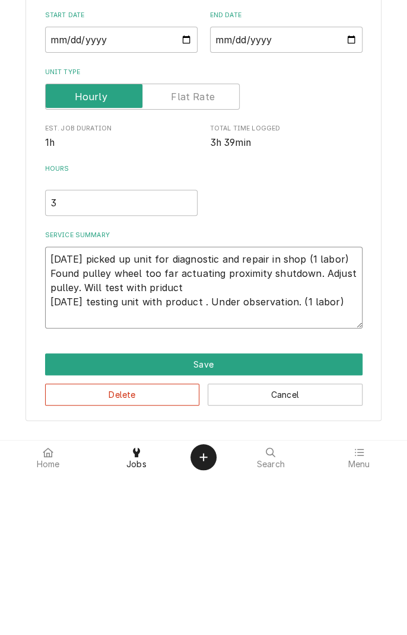
type textarea "[DATE] picked up unit for diagnostic and repair in shop (1 labor) Found pulley …"
type textarea "x"
type textarea "[DATE] picked up unit for diagnostic and repair in shop (1 labor) Found pulley …"
type textarea "x"
type textarea "[DATE] picked up unit for diagnostic and repair in shop (1 labor) Found pulley …"
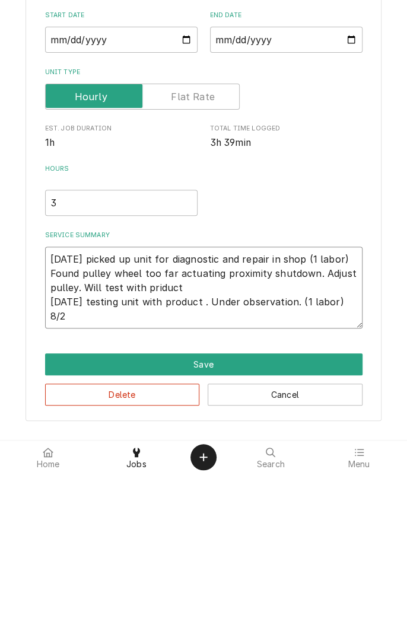
type textarea "x"
type textarea "[DATE] picked up unit for diagnostic and repair in shop (1 labor) Found pulley …"
type textarea "x"
type textarea "[DATE] picked up unit for diagnostic and repair in shop (1 labor) Found pulley …"
type textarea "x"
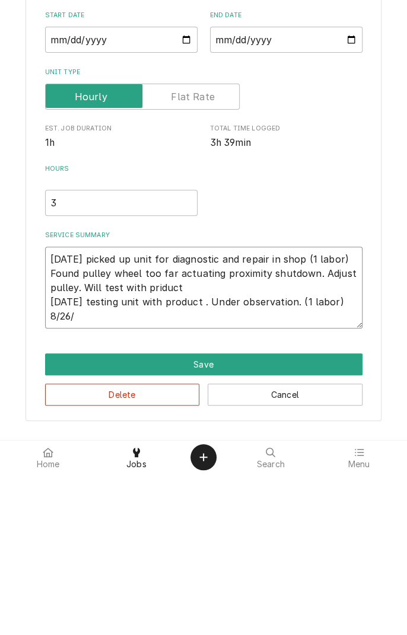
type textarea "[DATE] picked up unit for diagnostic and repair in shop (1 labor) Found pulley …"
type textarea "x"
type textarea "[DATE] picked up unit for diagnostic and repair in shop (1 labor) Found pulley …"
type textarea "x"
type textarea "[DATE] picked up unit for diagnostic and repair in shop (1 labor) Found pulley …"
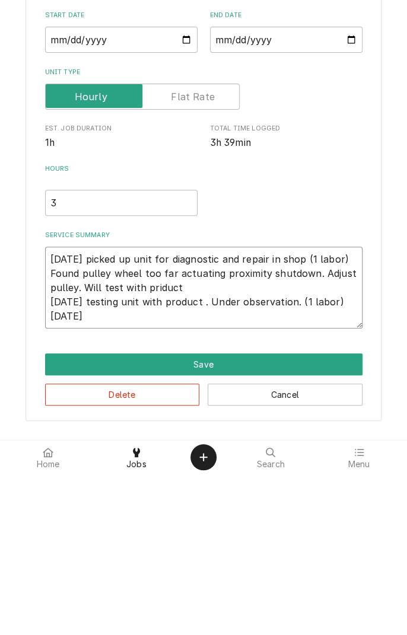
type textarea "x"
type textarea "[DATE] picked up unit for diagnostic and repair in shop (1 labor) Found pulley …"
type textarea "x"
type textarea "[DATE] picked up unit for diagnostic and repair in shop (1 labor) Found pulley …"
type textarea "x"
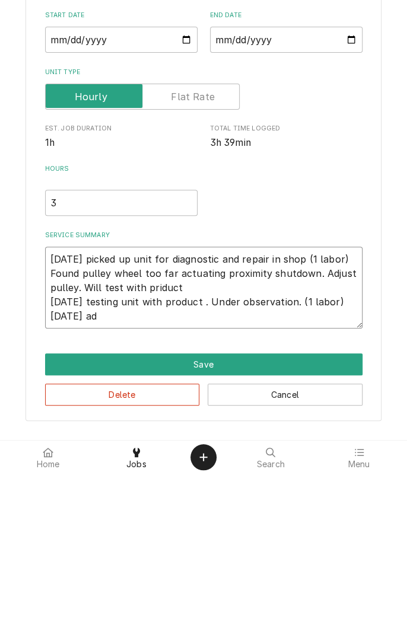
type textarea "[DATE] picked up unit for diagnostic and repair in shop (1 labor) Found pulley …"
type textarea "x"
type textarea "[DATE] picked up unit for diagnostic and repair in shop (1 labor) Found pulley …"
type textarea "x"
type textarea "[DATE] picked up unit for diagnostic and repair in shop (1 labor) Found pulley …"
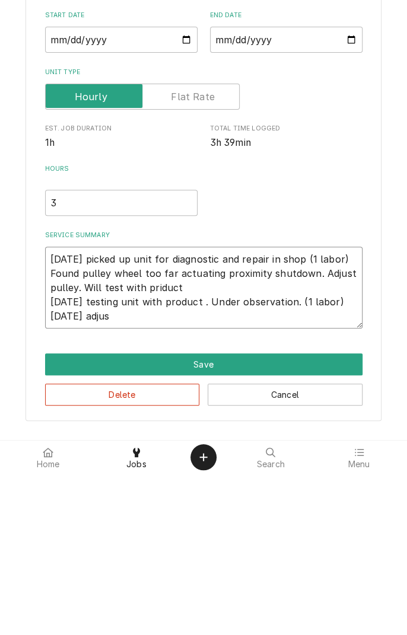
type textarea "x"
type textarea "[DATE] picked up unit for diagnostic and repair in shop (1 labor) Found pulley …"
type textarea "x"
type textarea "[DATE] picked up unit for diagnostic and repair in shop (1 labor) Found pulley …"
type textarea "x"
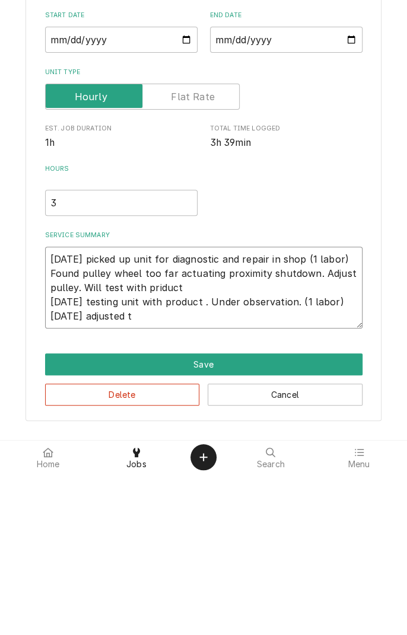
type textarea "[DATE] picked up unit for diagnostic and repair in shop (1 labor) Found pulley …"
type textarea "x"
type textarea "[DATE] picked up unit for diagnostic and repair in shop (1 labor) Found pulley …"
type textarea "x"
type textarea "[DATE] picked up unit for diagnostic and repair in shop (1 labor) Found pulley …"
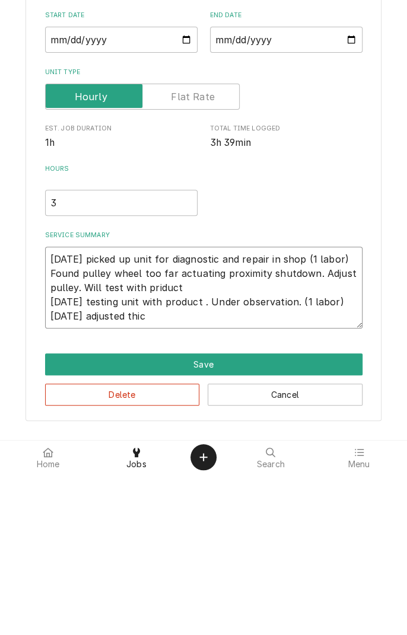
type textarea "x"
type textarea "[DATE] picked up unit for diagnostic and repair in shop (1 labor) Found pulley …"
type textarea "x"
type textarea "[DATE] picked up unit for diagnostic and repair in shop (1 labor) Found pulley …"
type textarea "x"
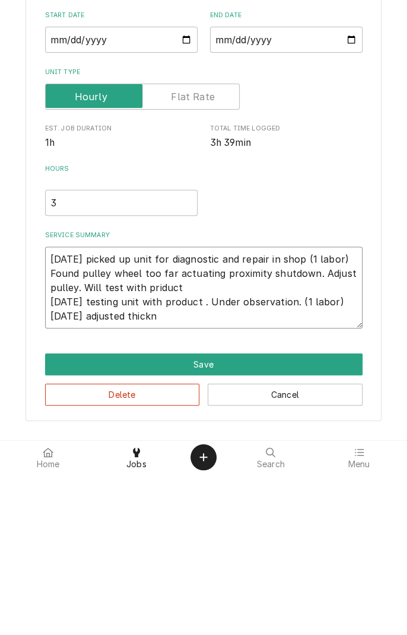
type textarea "[DATE] picked up unit for diagnostic and repair in shop (1 labor) Found pulley …"
type textarea "x"
type textarea "[DATE] picked up unit for diagnostic and repair in shop (1 labor) Found pulley …"
type textarea "x"
type textarea "[DATE] picked up unit for diagnostic and repair in shop (1 labor) Found pulley …"
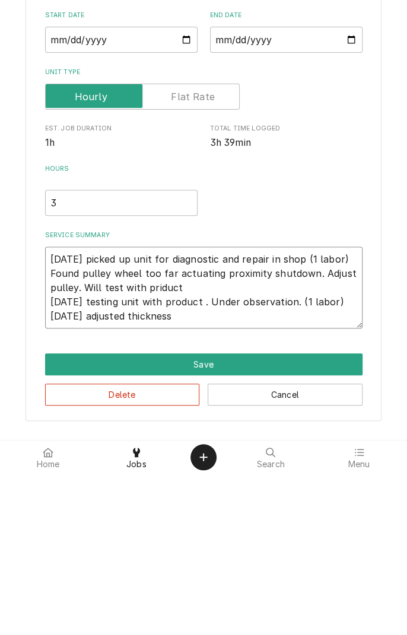
type textarea "x"
type textarea "[DATE] picked up unit for diagnostic and repair in shop (1 labor) Found pulley …"
type textarea "x"
type textarea "[DATE] picked up unit for diagnostic and repair in shop (1 labor) Found pulley …"
type textarea "x"
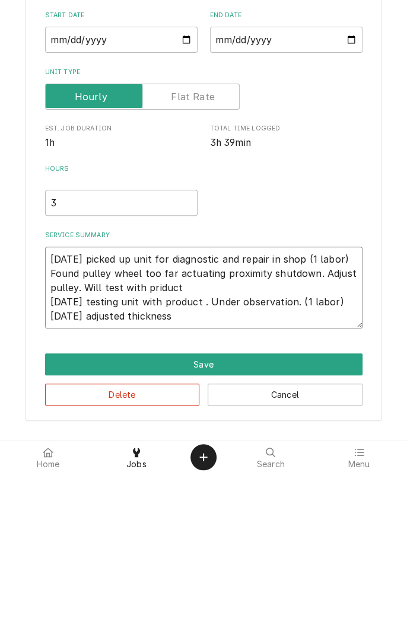
type textarea "[DATE] picked up unit for diagnostic and repair in shop (1 labor) Found pulley …"
type textarea "x"
type textarea "[DATE] picked up unit for diagnostic and repair in shop (1 labor) Found pulley …"
type textarea "x"
type textarea "[DATE] picked up unit for diagnostic and repair in shop (1 labor) Found pulley …"
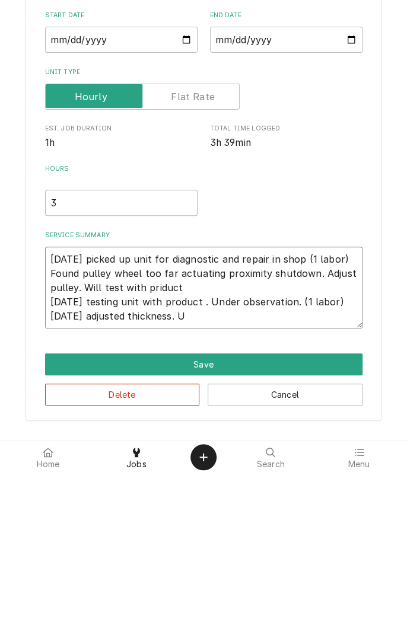
type textarea "x"
type textarea "[DATE] picked up unit for diagnostic and repair in shop (1 labor) Found pulley …"
type textarea "x"
type textarea "[DATE] picked up unit for diagnostic and repair in shop (1 labor) Found pulley …"
type textarea "x"
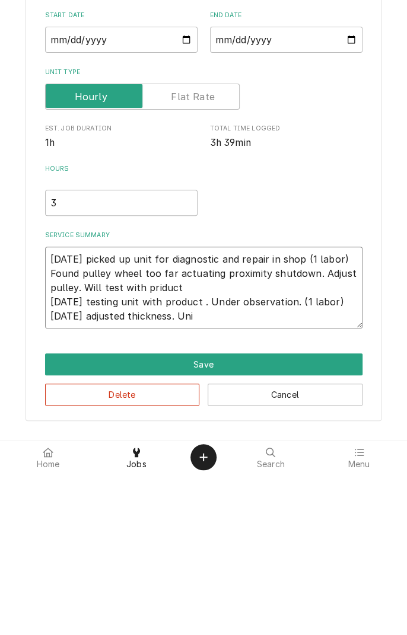
type textarea "[DATE] picked up unit for diagnostic and repair in shop (1 labor) Found pulley …"
type textarea "x"
type textarea "[DATE] picked up unit for diagnostic and repair in shop (1 labor) Found pulley …"
type textarea "x"
type textarea "[DATE] picked up unit for diagnostic and repair in shop (1 labor) Found pulley …"
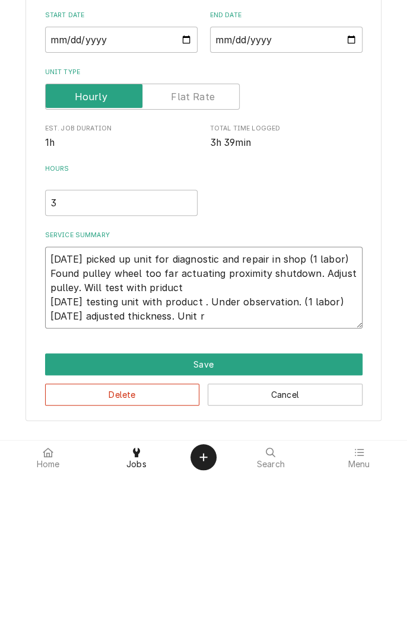
type textarea "x"
type textarea "[DATE] picked up unit for diagnostic and repair in shop (1 labor) Found pulley …"
type textarea "x"
type textarea "[DATE] picked up unit for diagnostic and repair in shop (1 labor) Found pulley …"
type textarea "x"
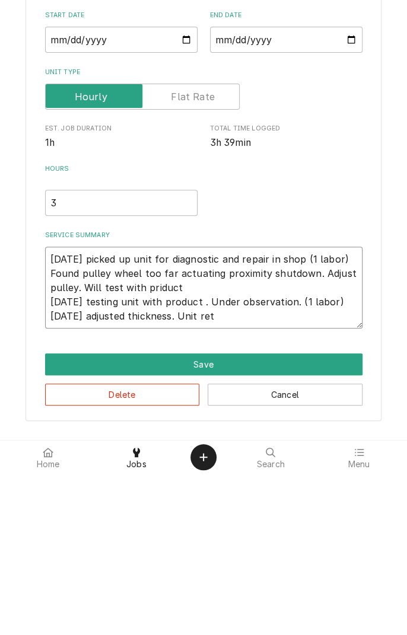
type textarea "[DATE] picked up unit for diagnostic and repair in shop (1 labor) Found pulley …"
type textarea "x"
type textarea "[DATE] picked up unit for diagnostic and repair in shop (1 labor) Found pulley …"
type textarea "x"
type textarea "[DATE] picked up unit for diagnostic and repair in shop (1 labor) Found pulley …"
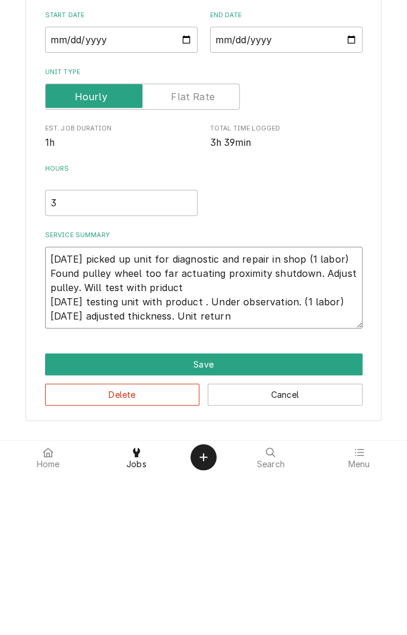
type textarea "x"
type textarea "[DATE] picked up unit for diagnostic and repair in shop (1 labor) Found pulley …"
type textarea "x"
type textarea "[DATE] picked up unit for diagnostic and repair in shop (1 labor) Found pulley …"
type textarea "x"
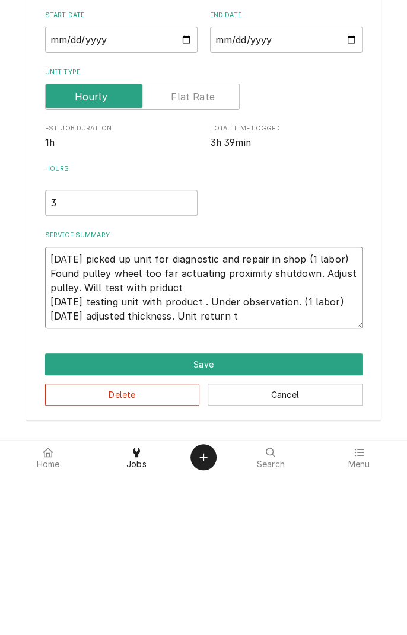
type textarea "[DATE] picked up unit for diagnostic and repair in shop (1 labor) Found pulley …"
type textarea "x"
type textarea "[DATE] picked up unit for diagnostic and repair in shop (1 labor) Found pulley …"
type textarea "x"
type textarea "[DATE] picked up unit for diagnostic and repair in shop (1 labor) Found pulley …"
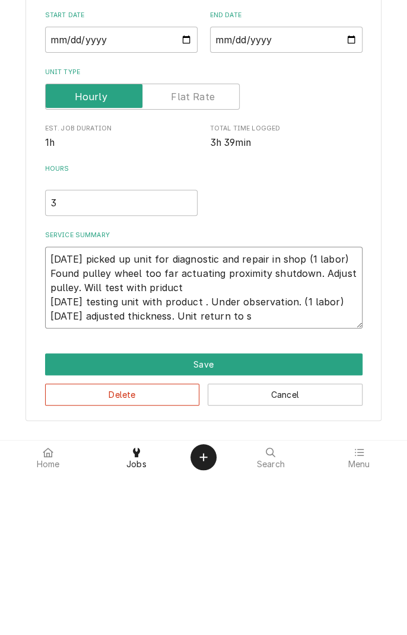
type textarea "x"
type textarea "[DATE] picked up unit for diagnostic and repair in shop (1 labor) Found pulley …"
type textarea "x"
type textarea "[DATE] picked up unit for diagnostic and repair in shop (1 labor) Found pulley …"
type textarea "x"
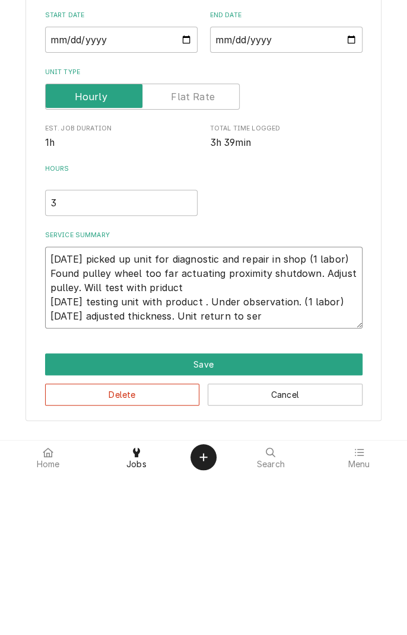
type textarea "[DATE] picked up unit for diagnostic and repair in shop (1 labor) Found pulley …"
type textarea "x"
type textarea "[DATE] picked up unit for diagnostic and repair in shop (1 labor) Found pulley …"
type textarea "x"
type textarea "[DATE] picked up unit for diagnostic and repair in shop (1 labor) Found pulley …"
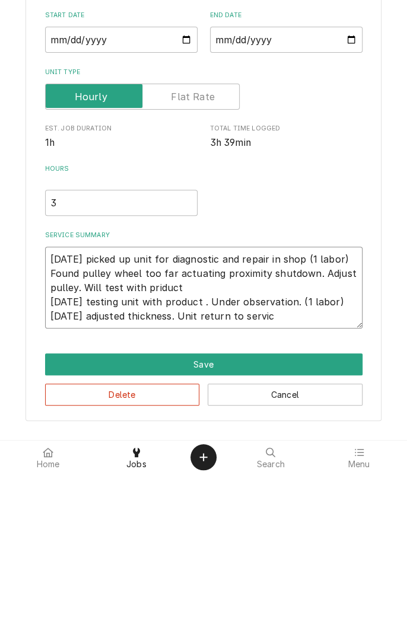
type textarea "x"
type textarea "[DATE] picked up unit for diagnostic and repair in shop (1 labor) Found pulley …"
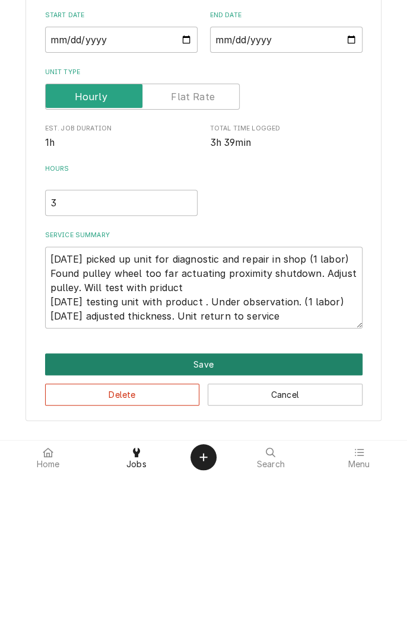
click at [209, 525] on button "Save" at bounding box center [203, 526] width 317 height 22
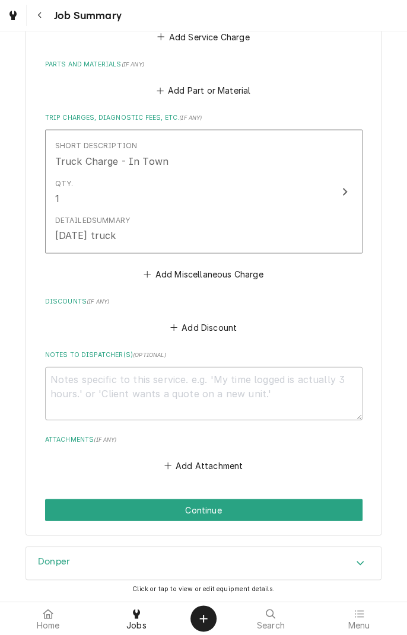
scroll to position [571, 0]
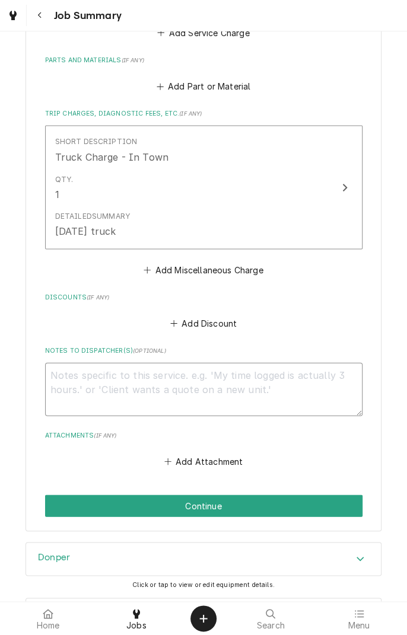
click at [243, 389] on textarea "Notes to Dispatcher(s) ( optional )" at bounding box center [203, 388] width 317 height 53
click at [242, 273] on button "Add Miscellaneous Charge" at bounding box center [203, 270] width 123 height 17
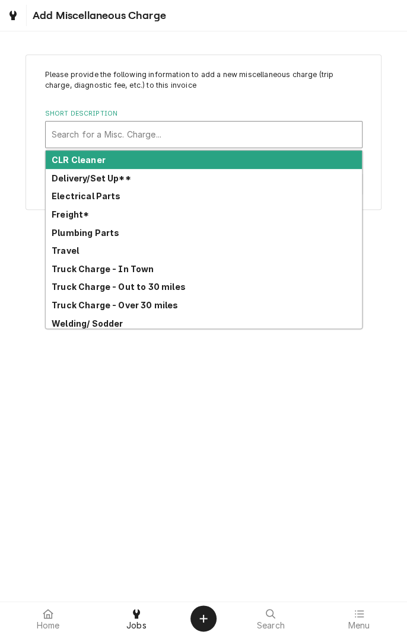
click at [71, 42] on div "Please provide the following information to add a new miscellaneous charge (tri…" at bounding box center [203, 316] width 407 height 570
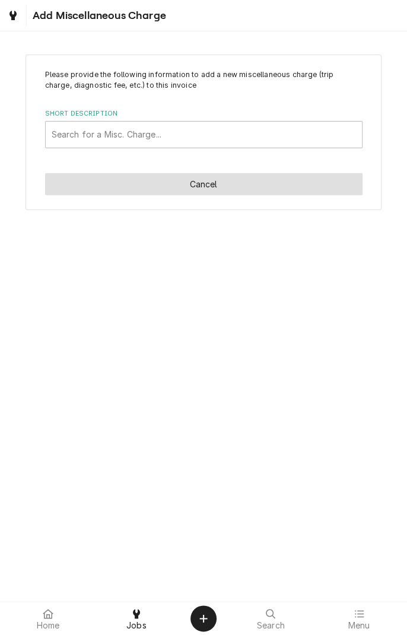
click at [203, 193] on button "Cancel" at bounding box center [203, 184] width 317 height 22
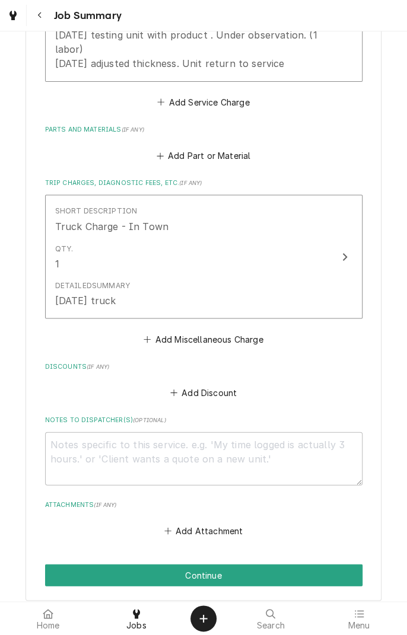
scroll to position [495, 0]
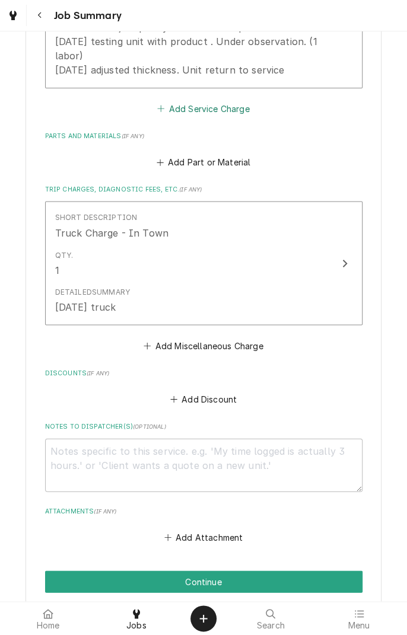
click at [216, 115] on button "Add Service Charge" at bounding box center [203, 108] width 96 height 17
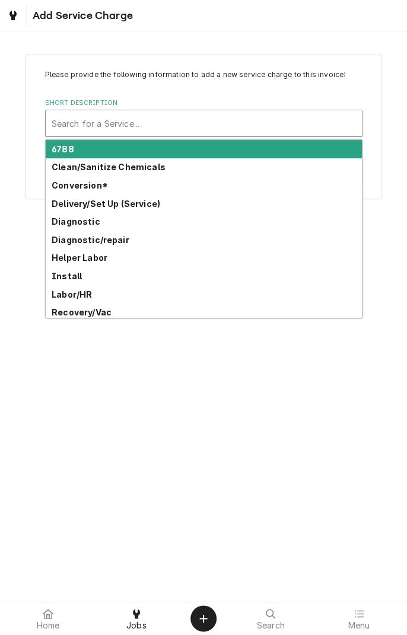
click at [256, 42] on div "Please provide the following information to add a new service charge to this in…" at bounding box center [203, 316] width 407 height 570
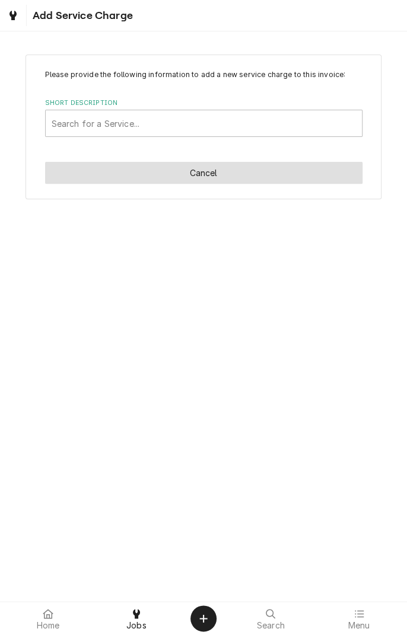
click at [209, 183] on button "Cancel" at bounding box center [203, 173] width 317 height 22
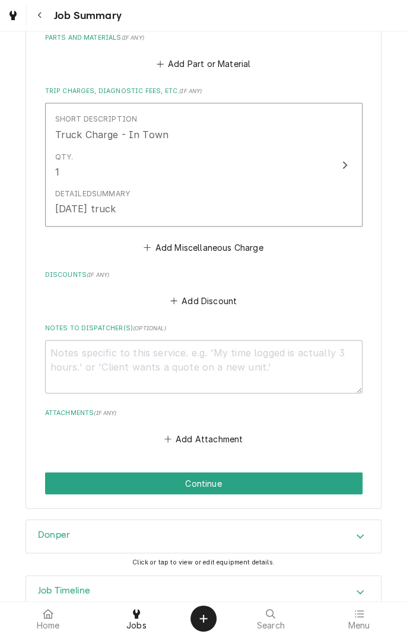
scroll to position [622, 0]
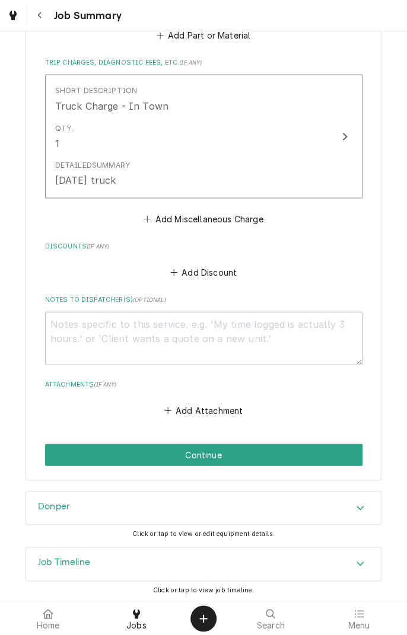
click at [226, 451] on button "Continue" at bounding box center [203, 455] width 317 height 22
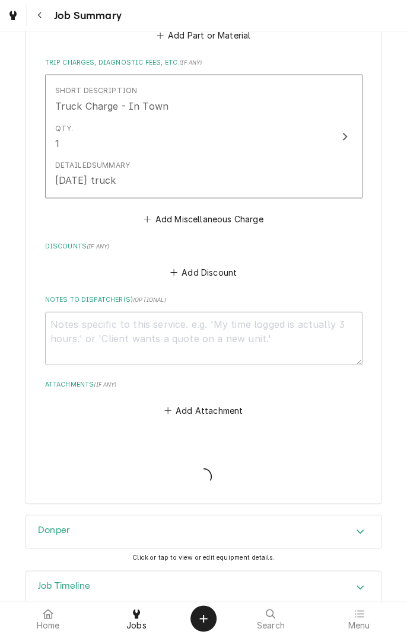
type textarea "x"
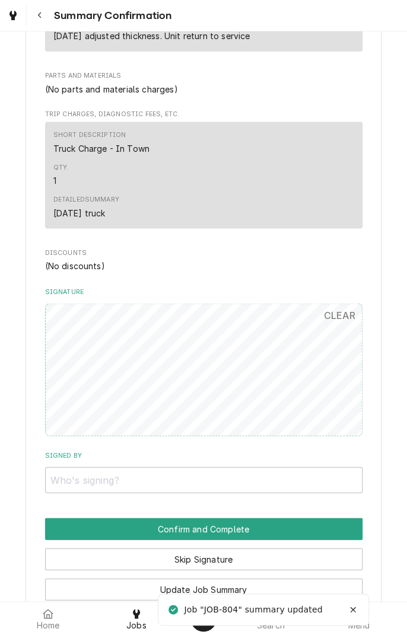
scroll to position [605, 0]
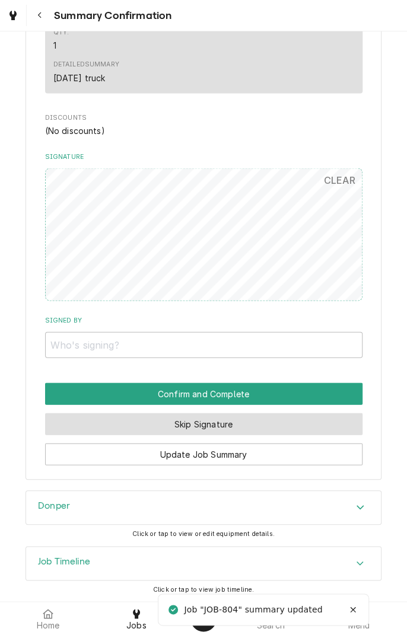
click at [294, 433] on button "Skip Signature" at bounding box center [203, 424] width 317 height 22
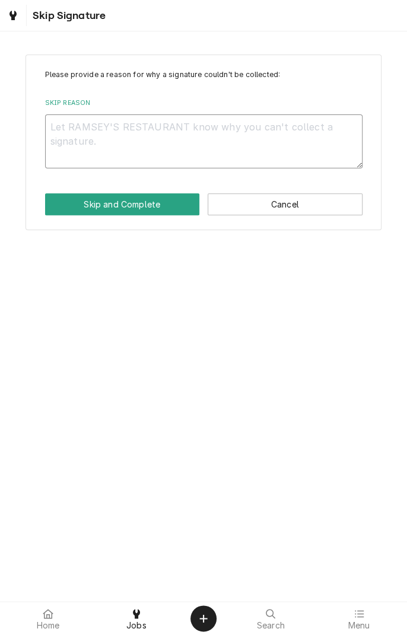
click at [208, 145] on textarea "Skip Reason" at bounding box center [203, 140] width 317 height 53
type textarea "x"
type textarea "I"
type textarea "x"
type textarea "In"
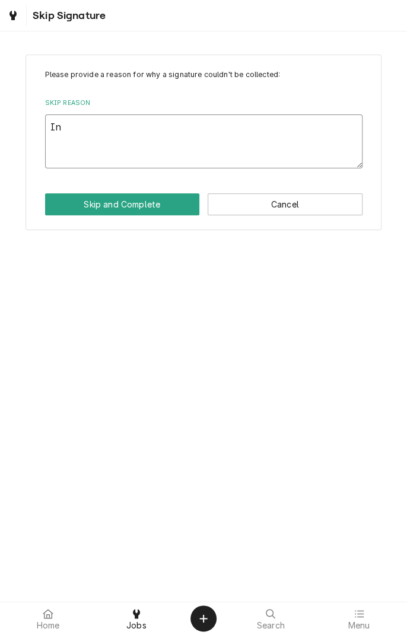
type textarea "x"
type textarea "In"
type textarea "x"
type textarea "In s"
type textarea "x"
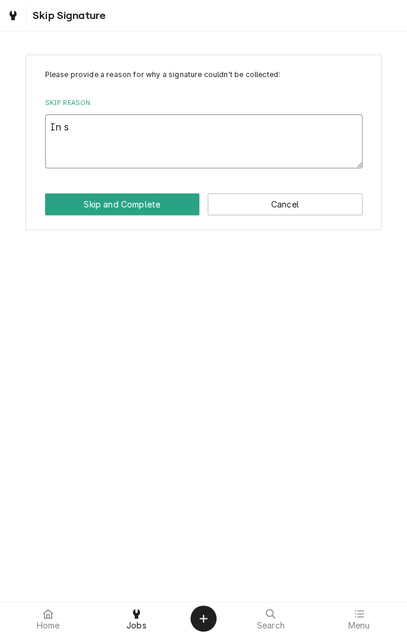
type textarea "In sh"
type textarea "x"
type textarea "In sho"
type textarea "x"
type textarea "In shop"
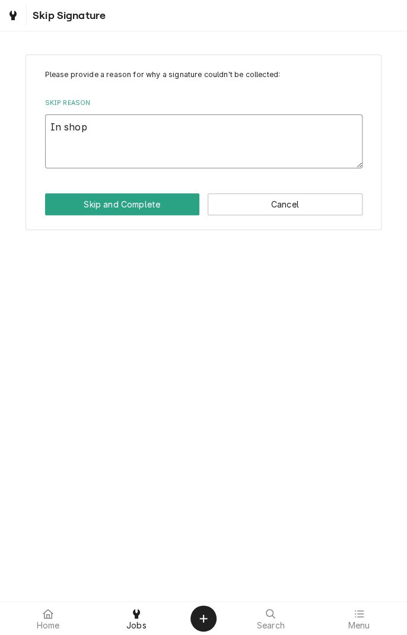
type textarea "x"
type textarea "In shop"
type textarea "x"
type textarea "In shop r"
type textarea "x"
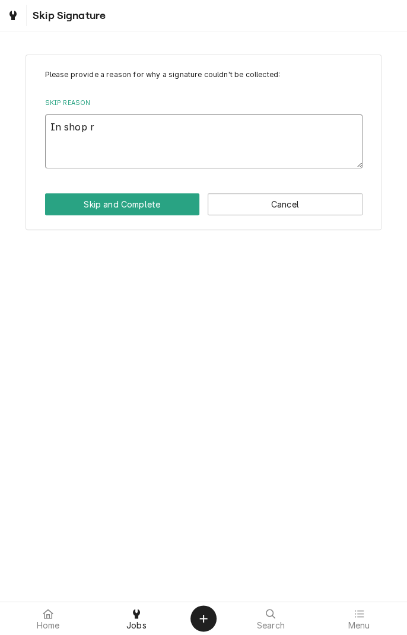
type textarea "In shop"
type textarea "x"
type textarea "In shop s"
type textarea "x"
type textarea "In shop se"
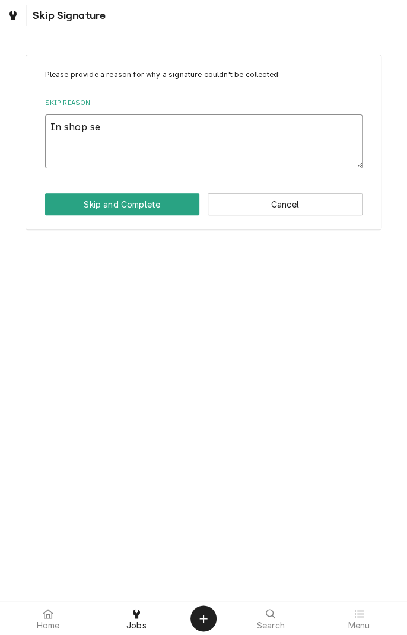
type textarea "x"
type textarea "In shop ser"
type textarea "x"
type textarea "In shop serv"
type textarea "x"
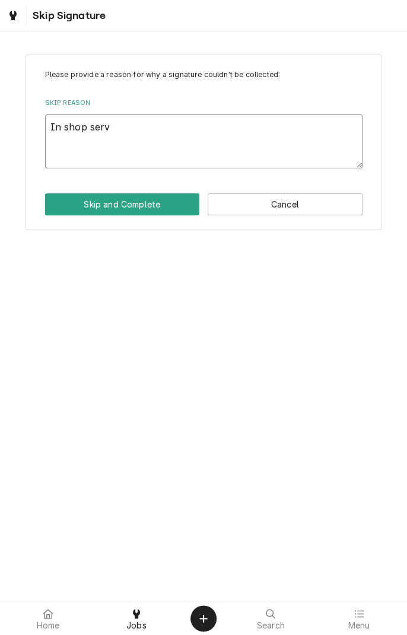
type textarea "In shop servi"
type textarea "x"
type textarea "In shop servic"
type textarea "x"
type textarea "In shop service"
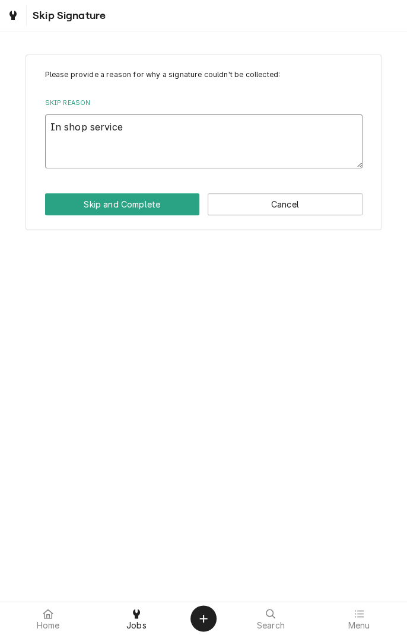
type textarea "x"
type textarea "In shop service"
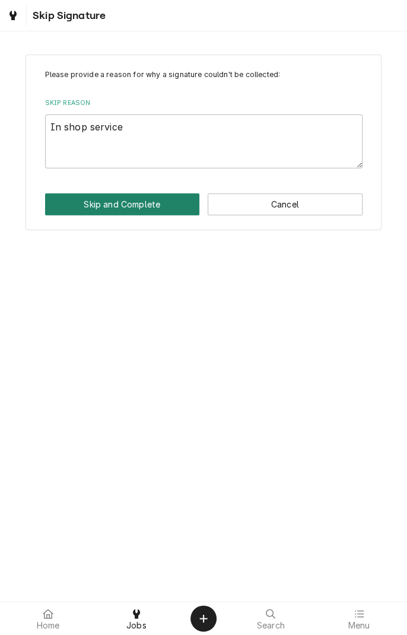
click at [164, 212] on button "Skip and Complete" at bounding box center [122, 204] width 155 height 22
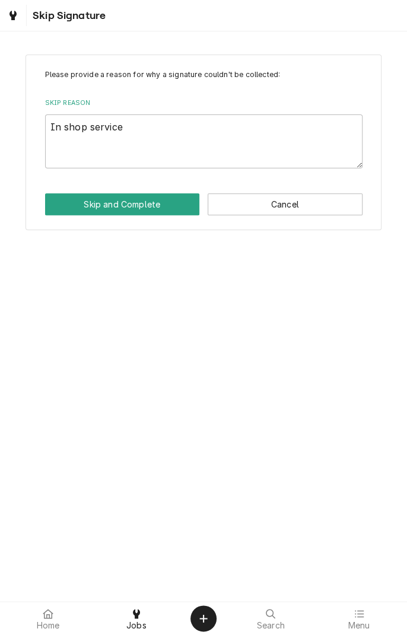
type textarea "x"
